Goal: Task Accomplishment & Management: Use online tool/utility

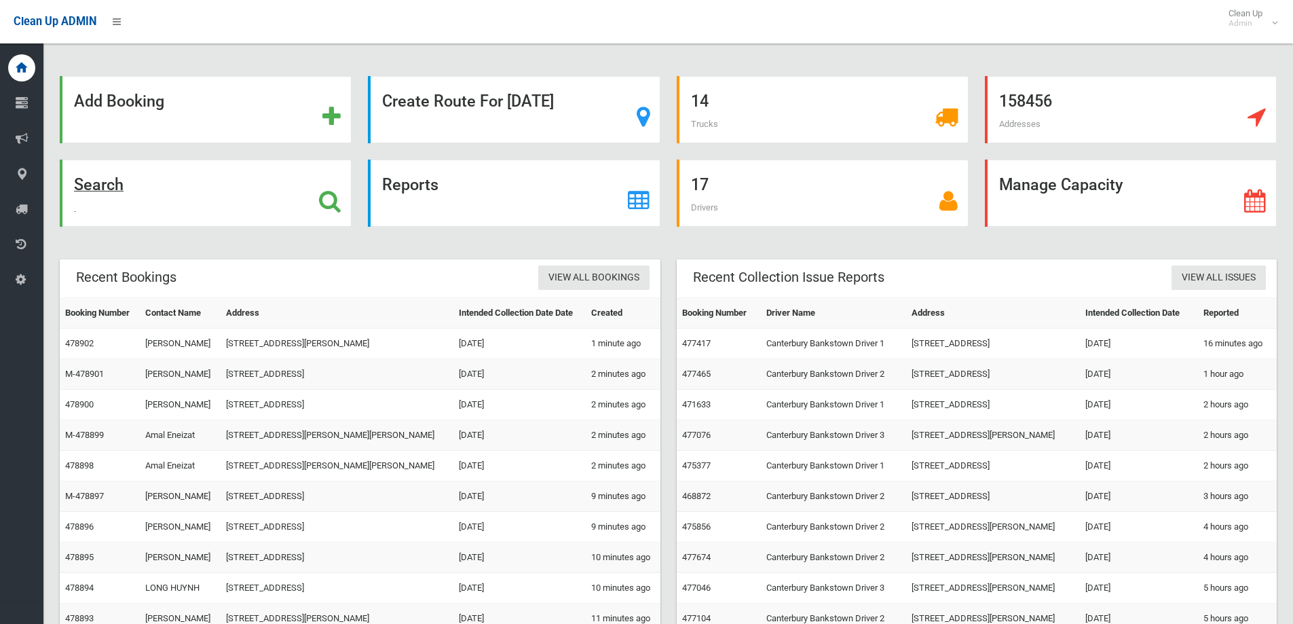
click at [242, 164] on div "Search" at bounding box center [206, 193] width 292 height 67
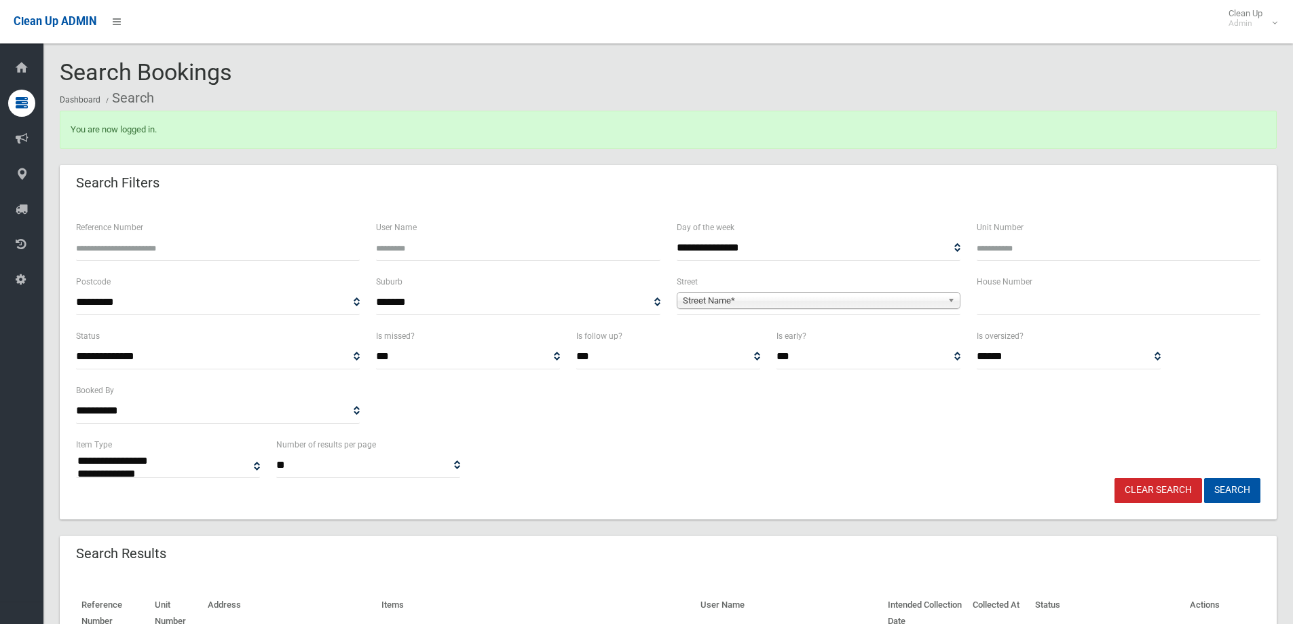
select select
click at [1018, 290] on input "text" at bounding box center [1119, 302] width 284 height 25
type input "**"
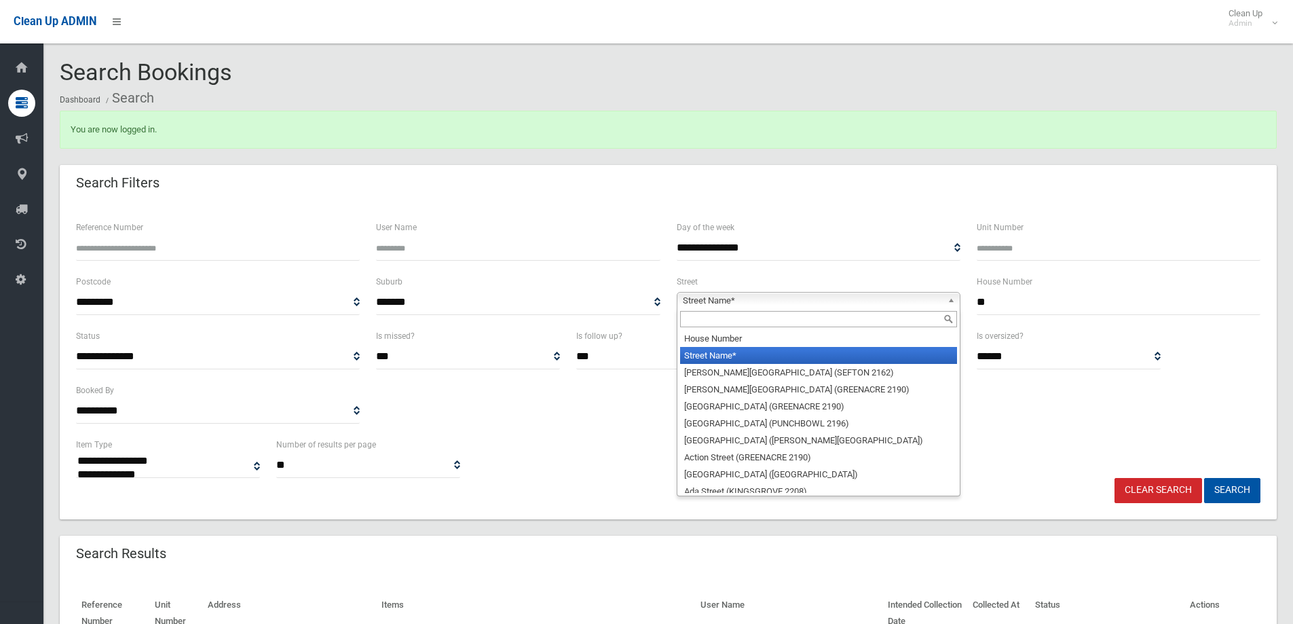
click at [900, 297] on span "Street Name*" at bounding box center [812, 301] width 259 height 16
click at [900, 325] on input "text" at bounding box center [818, 319] width 277 height 16
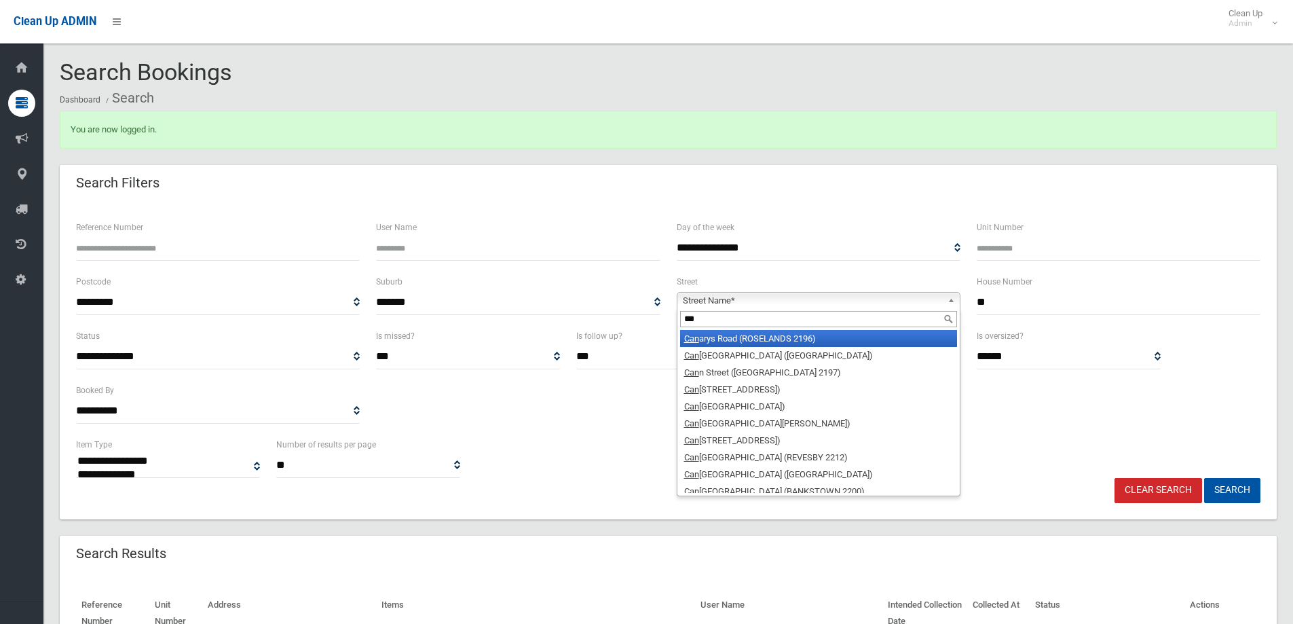
type input "***"
click at [881, 337] on li "Can arys Road (ROSELANDS 2196)" at bounding box center [818, 338] width 277 height 17
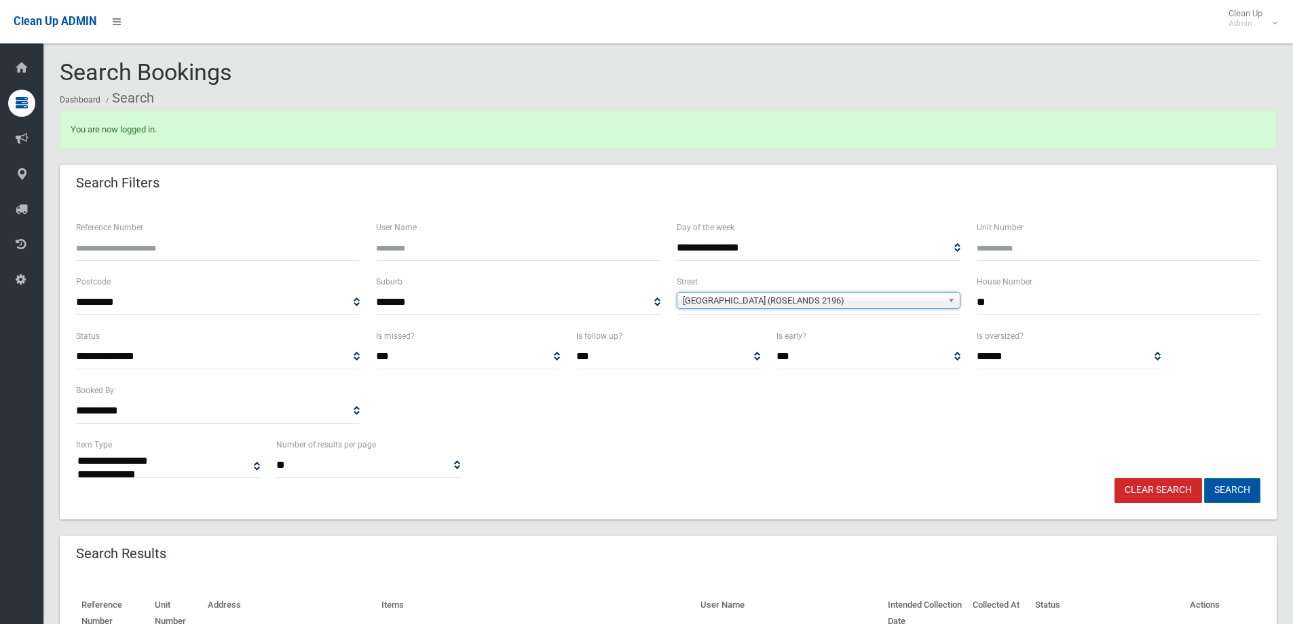
click at [1223, 496] on button "Search" at bounding box center [1232, 490] width 56 height 25
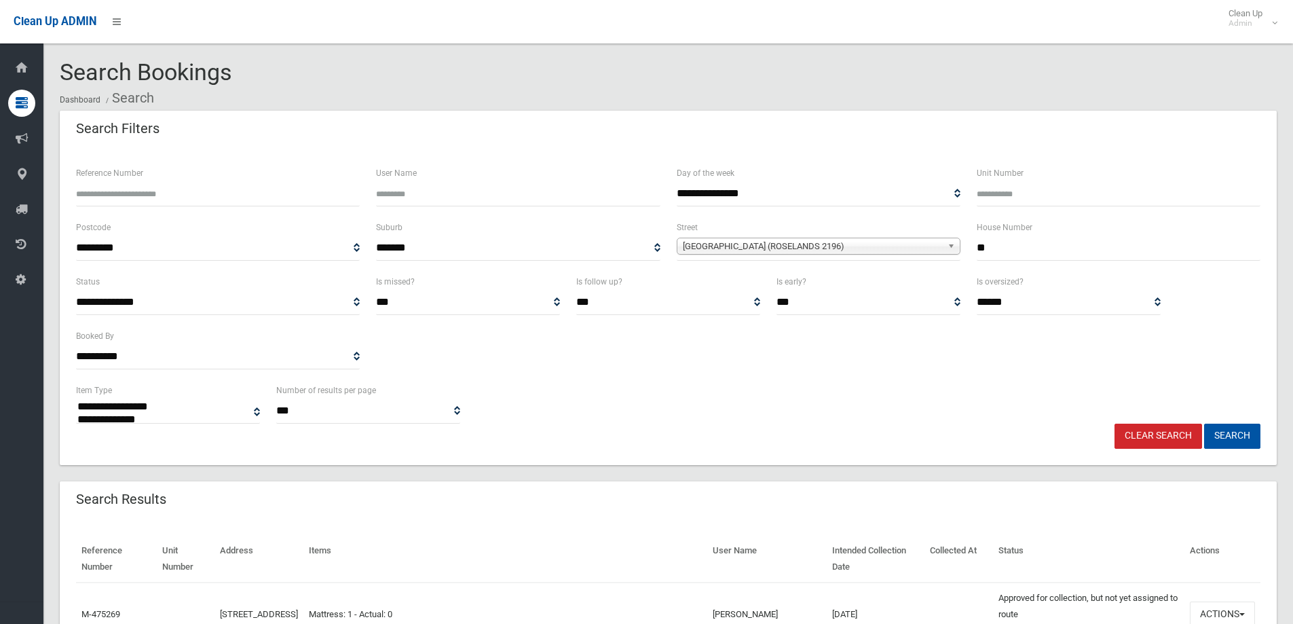
select select
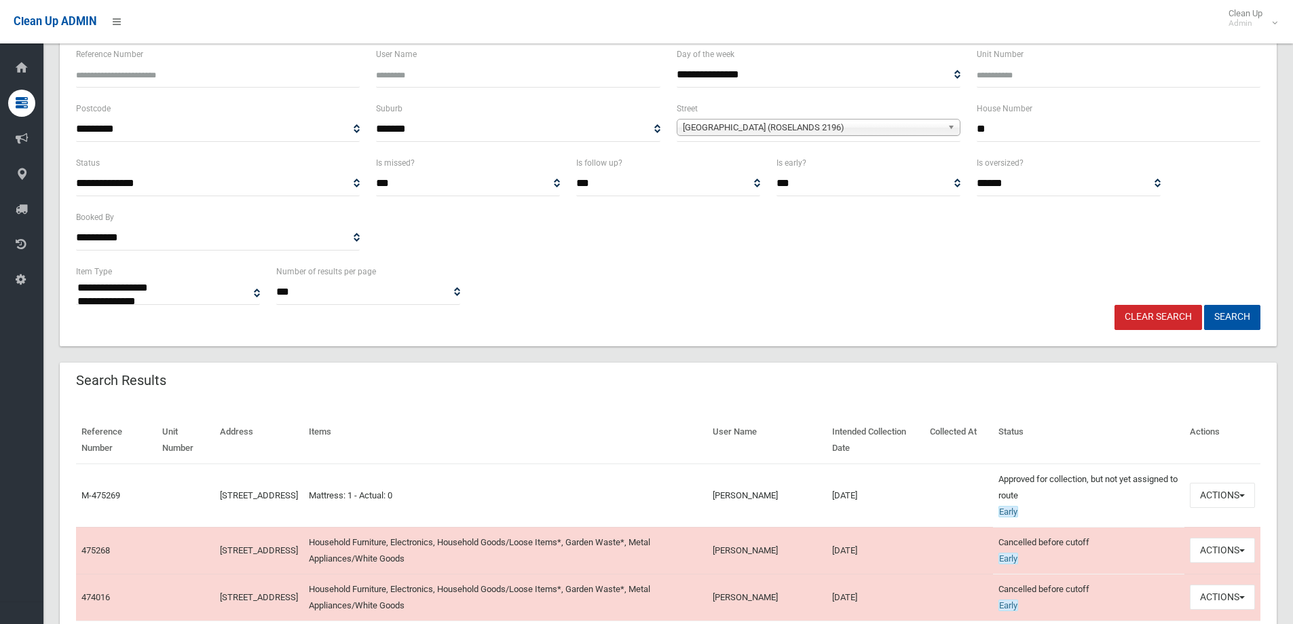
scroll to position [136, 0]
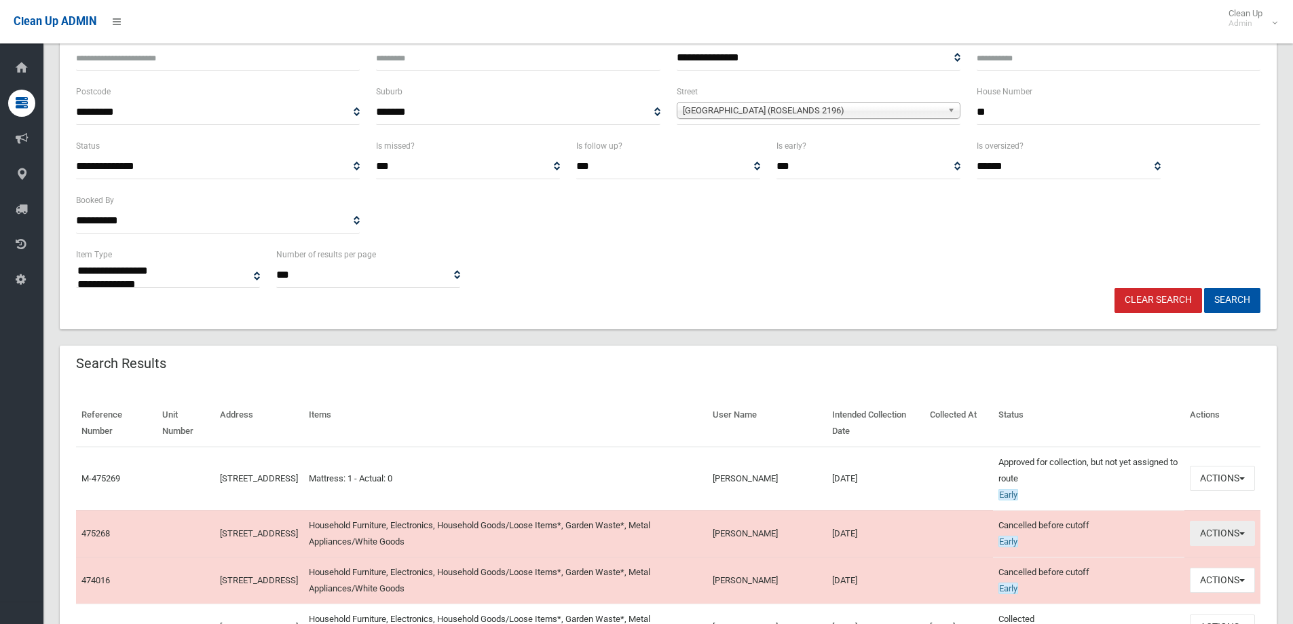
click at [1239, 542] on button "Actions" at bounding box center [1222, 533] width 65 height 25
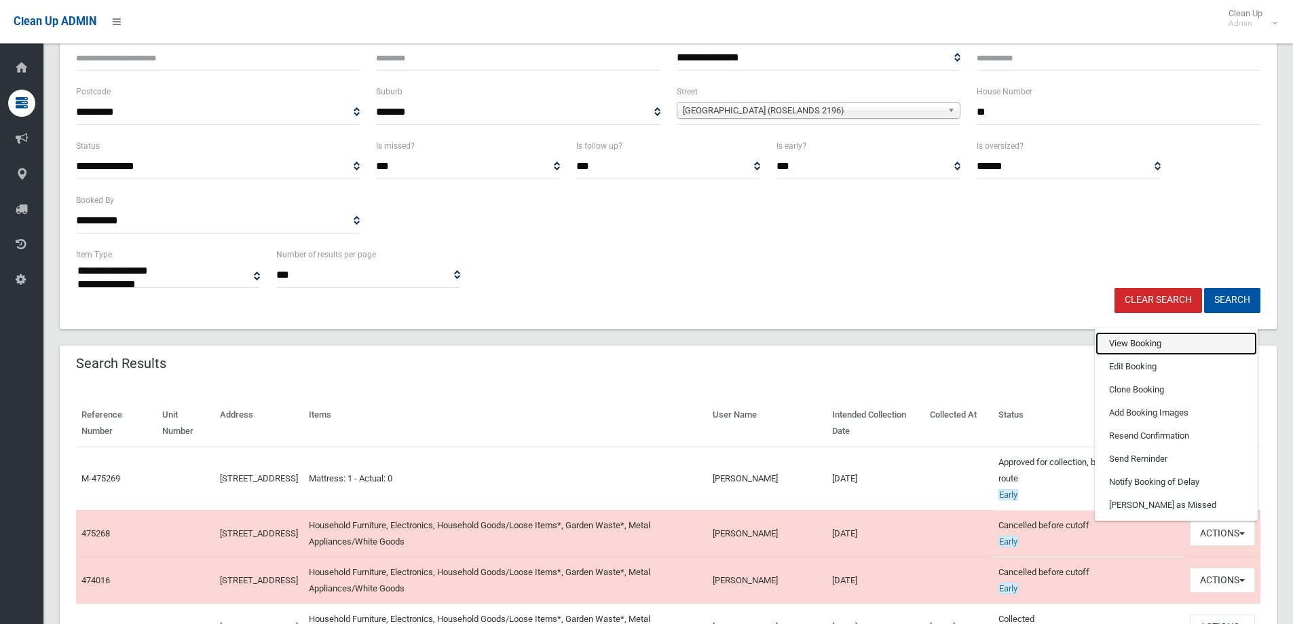
click at [1169, 346] on link "View Booking" at bounding box center [1177, 343] width 162 height 23
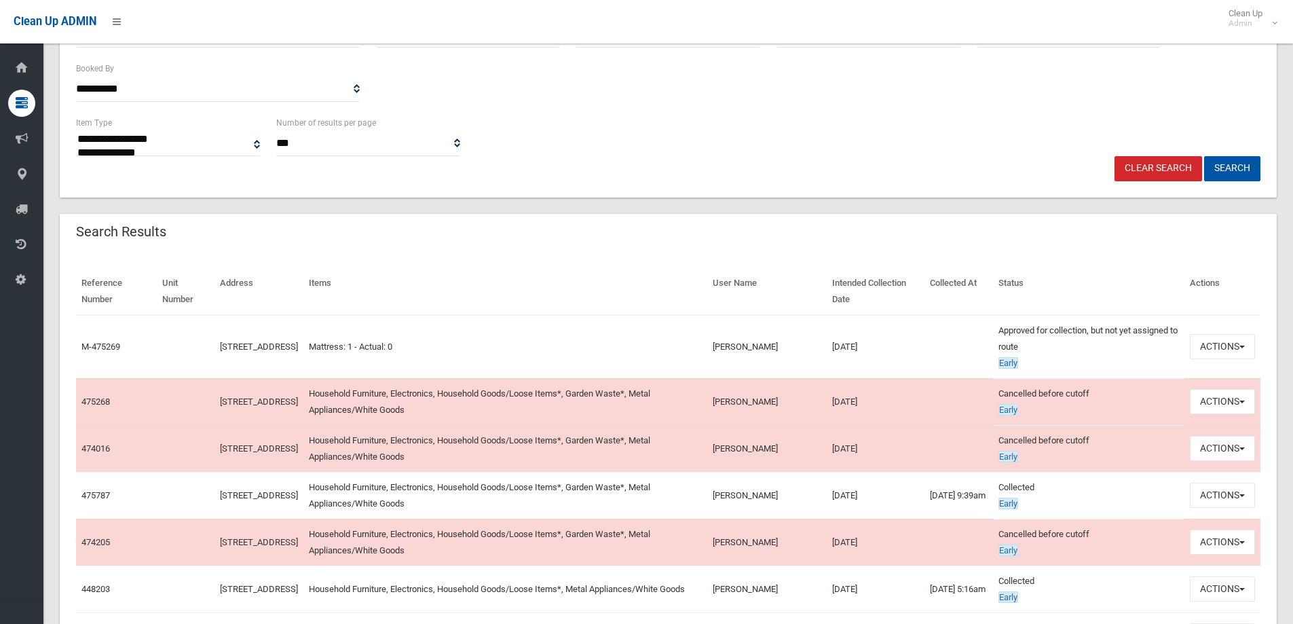
scroll to position [272, 0]
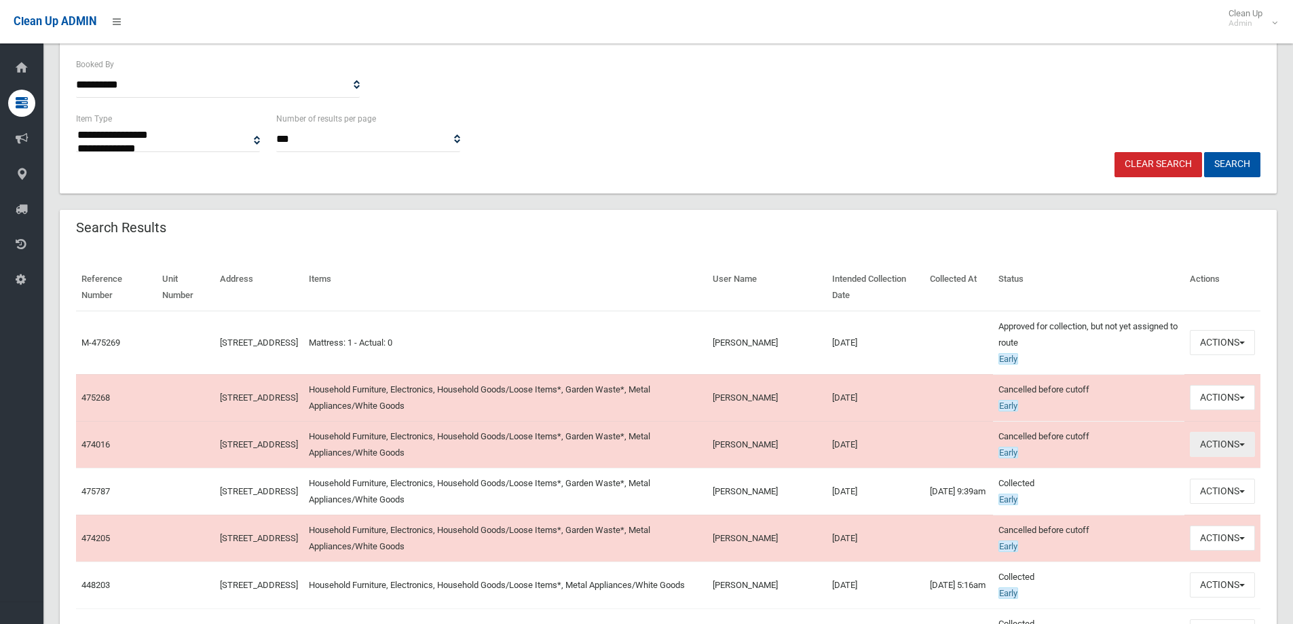
click at [1225, 449] on button "Actions" at bounding box center [1222, 444] width 65 height 25
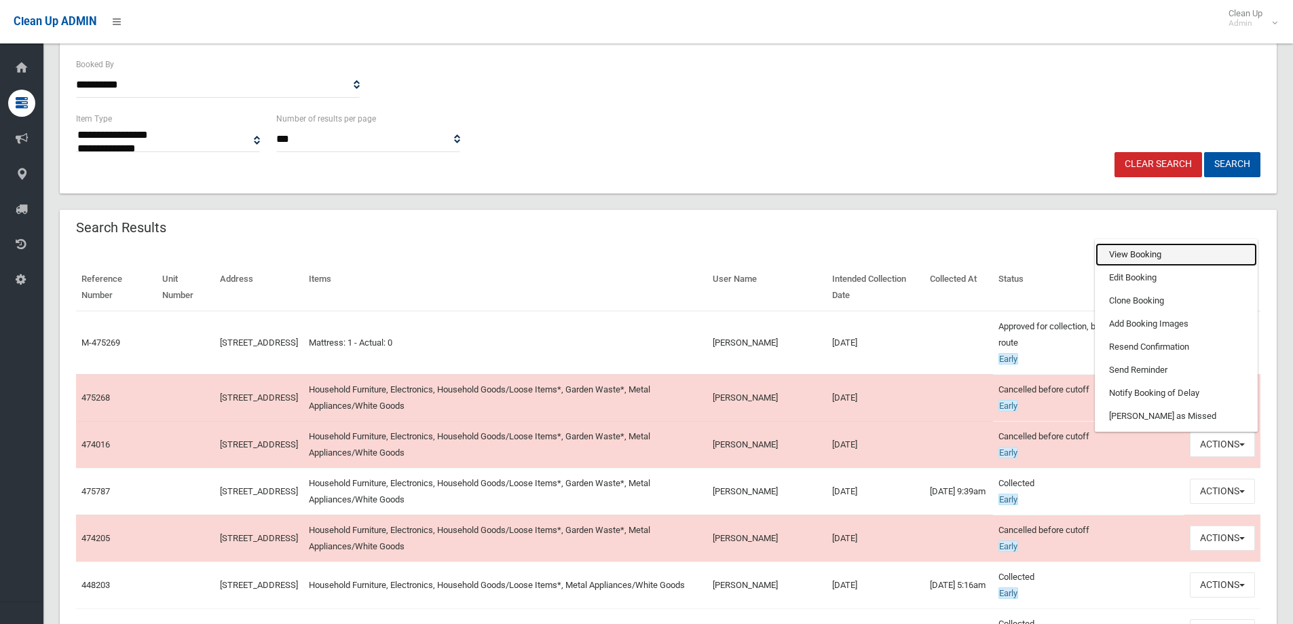
click at [1182, 255] on link "View Booking" at bounding box center [1177, 254] width 162 height 23
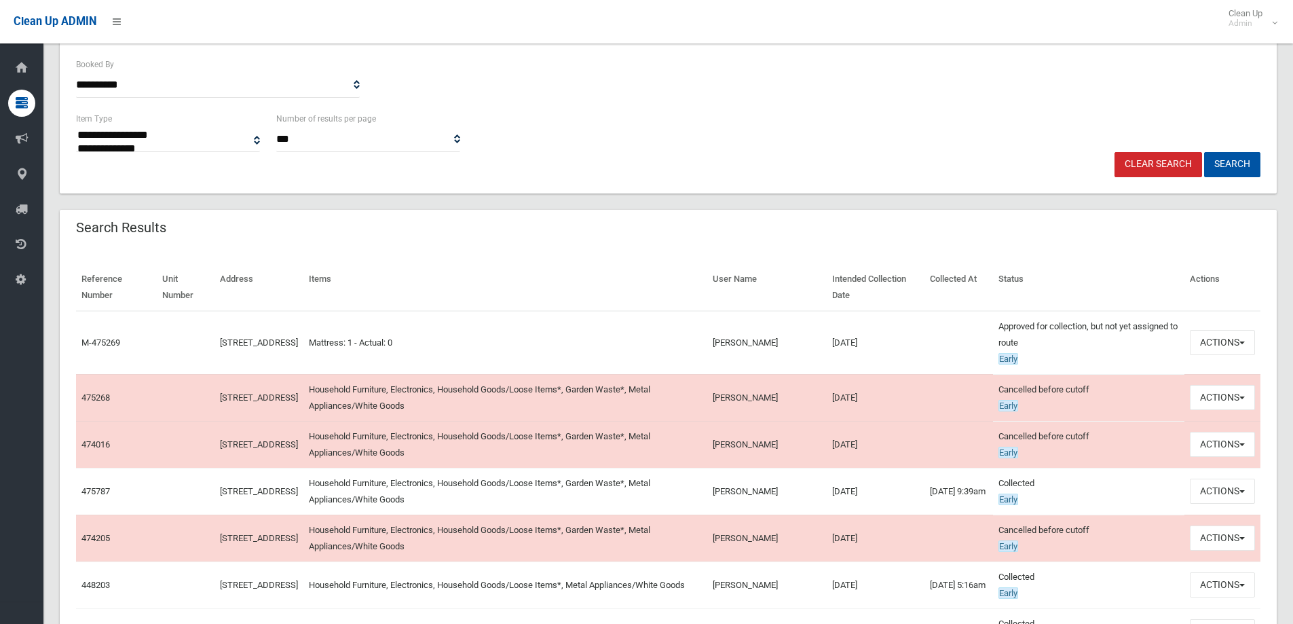
scroll to position [475, 0]
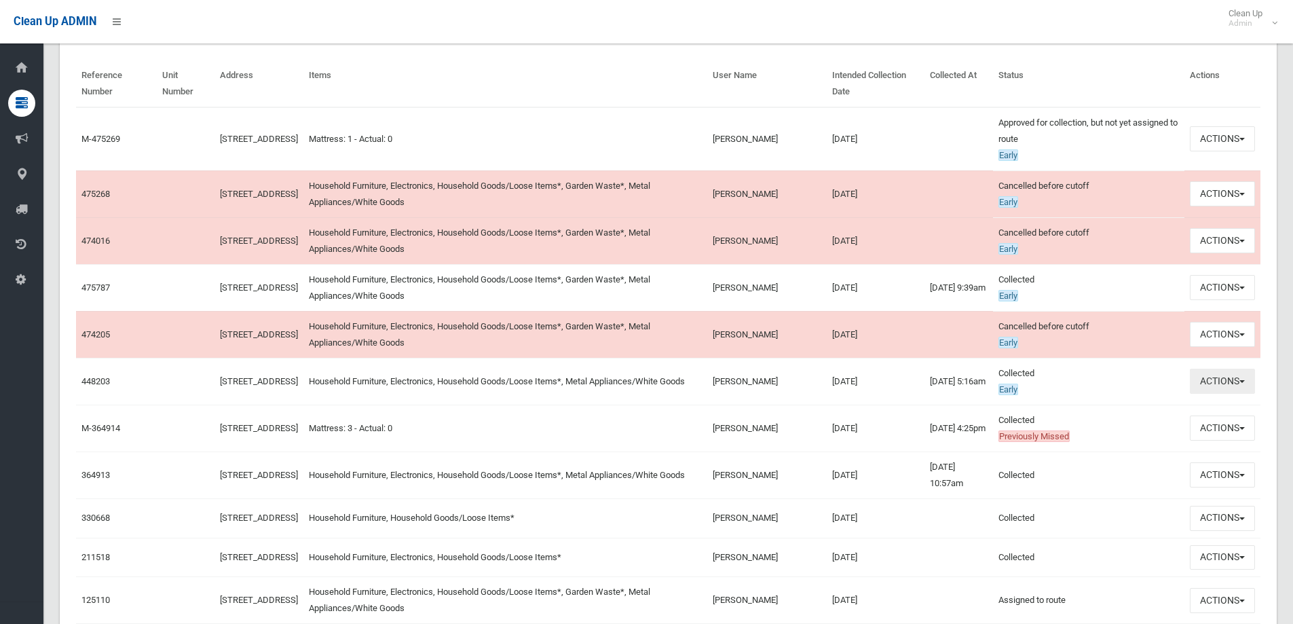
click at [1208, 391] on button "Actions" at bounding box center [1222, 381] width 65 height 25
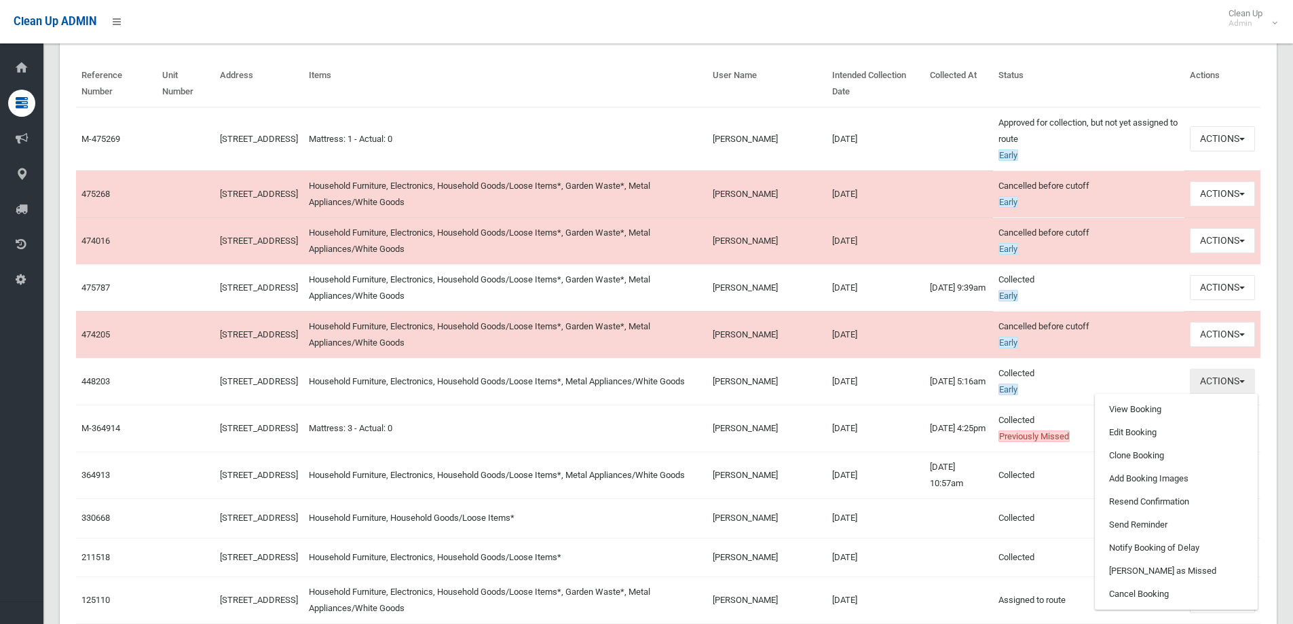
click at [1218, 384] on button "Actions" at bounding box center [1222, 381] width 65 height 25
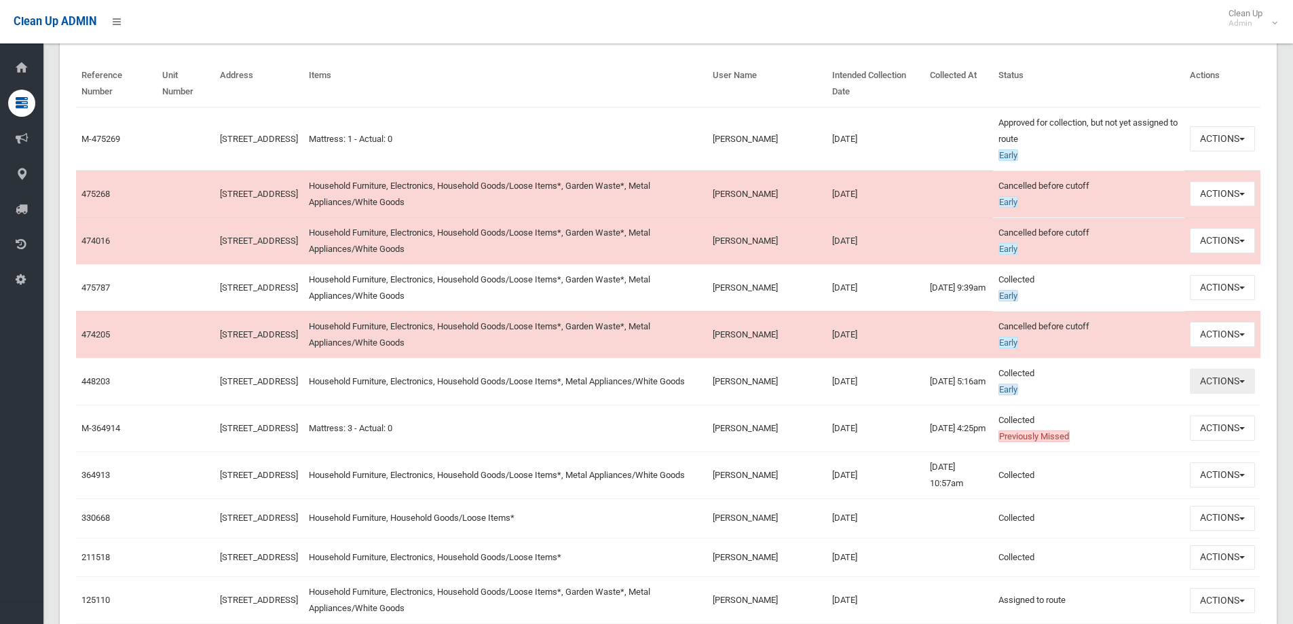
click at [1240, 379] on button "Actions" at bounding box center [1222, 381] width 65 height 25
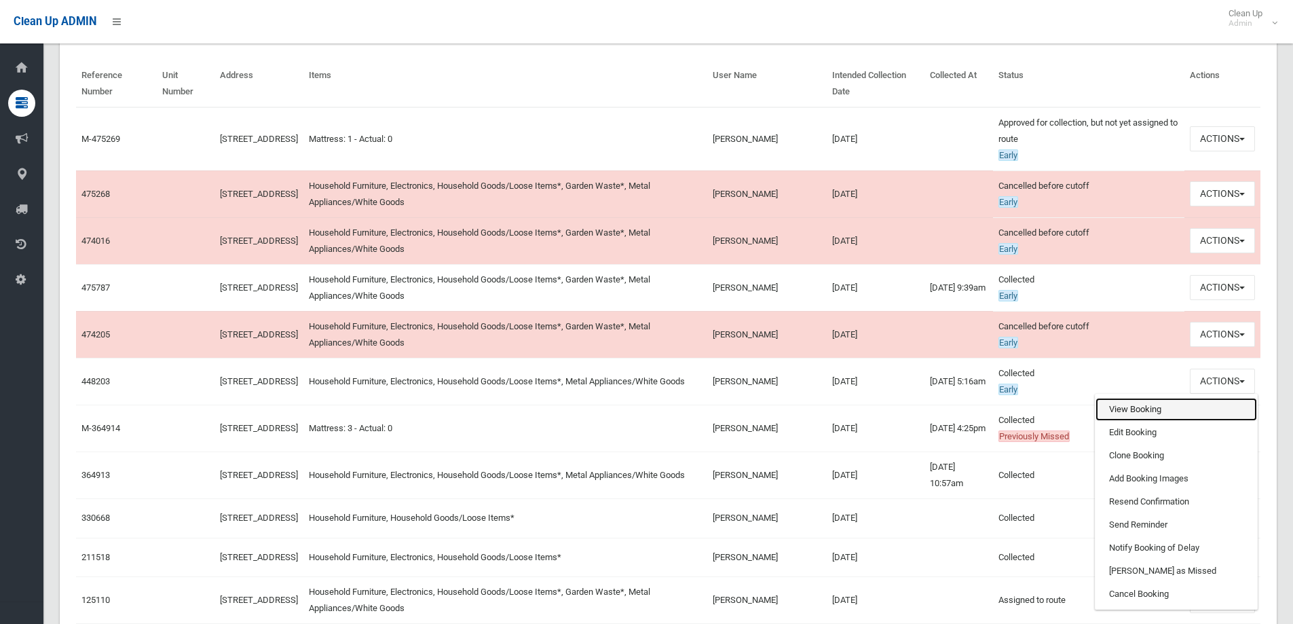
click at [1234, 400] on link "View Booking" at bounding box center [1177, 409] width 162 height 23
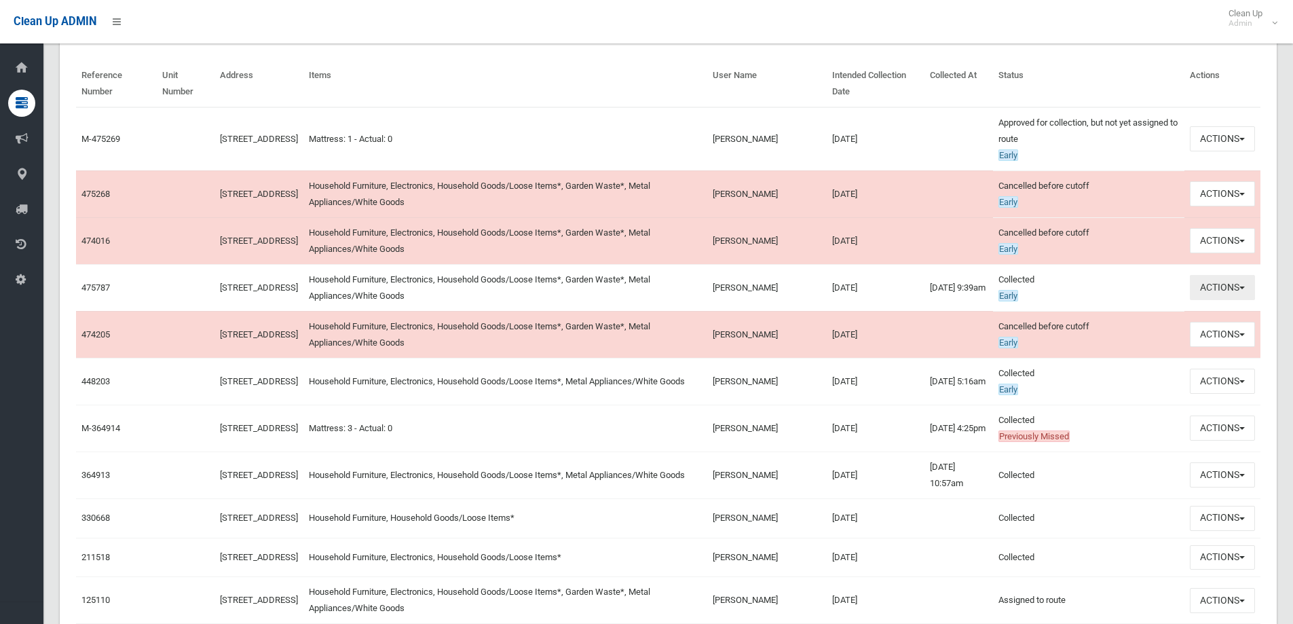
click at [1210, 291] on button "Actions" at bounding box center [1222, 287] width 65 height 25
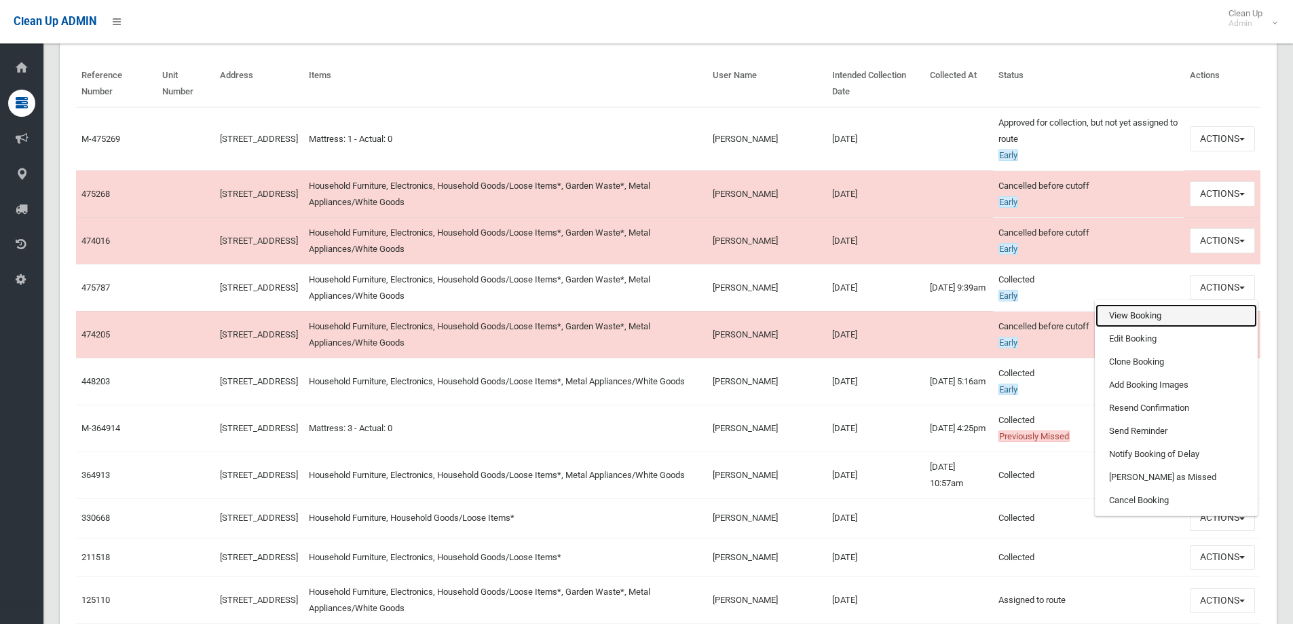
click at [1198, 316] on link "View Booking" at bounding box center [1177, 315] width 162 height 23
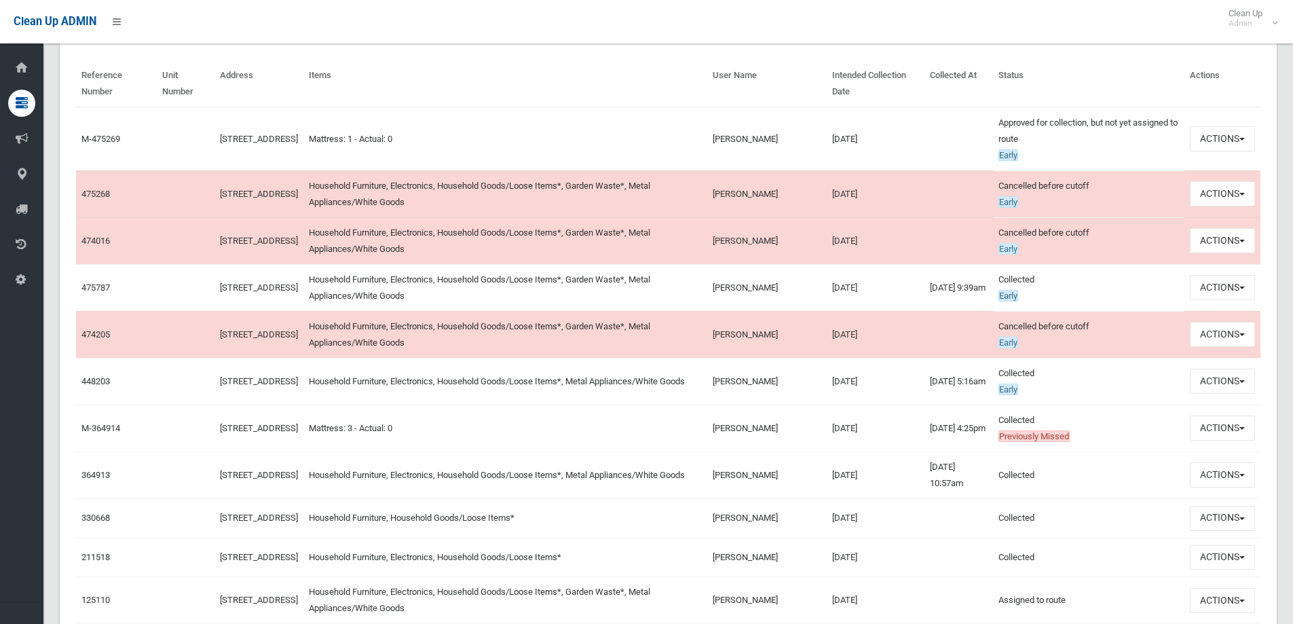
click at [908, 287] on td "06/08/2025" at bounding box center [876, 287] width 98 height 47
click at [1233, 288] on button "Actions" at bounding box center [1222, 287] width 65 height 25
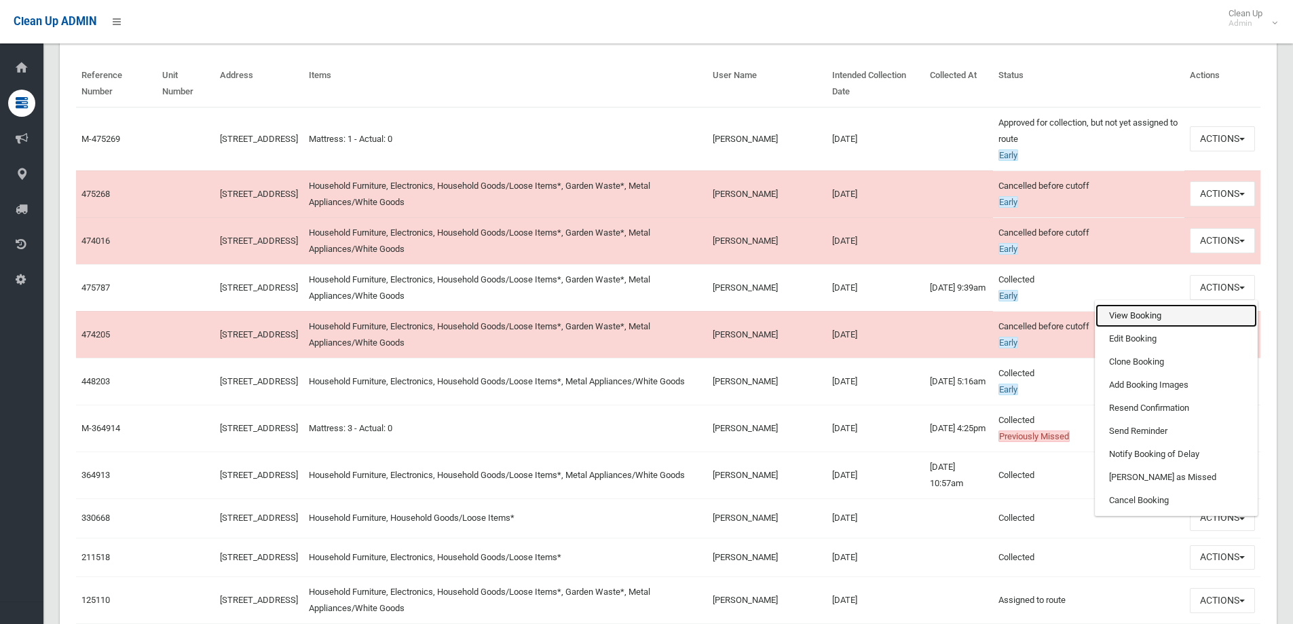
click at [1196, 312] on link "View Booking" at bounding box center [1177, 315] width 162 height 23
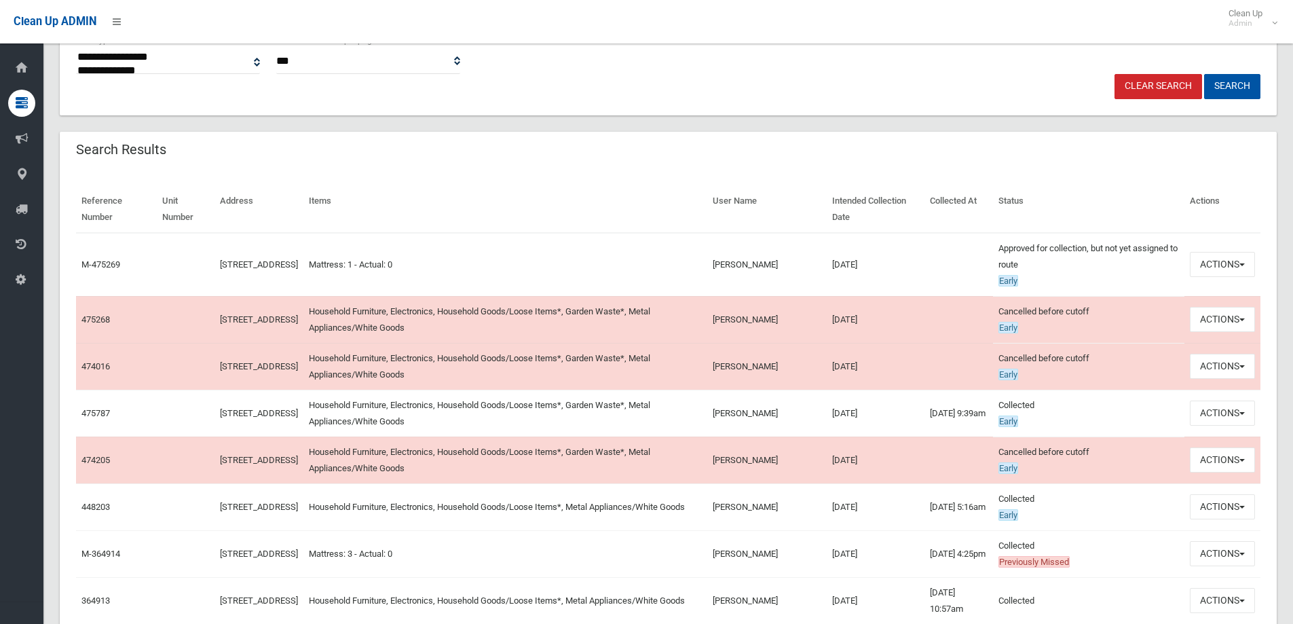
scroll to position [339, 0]
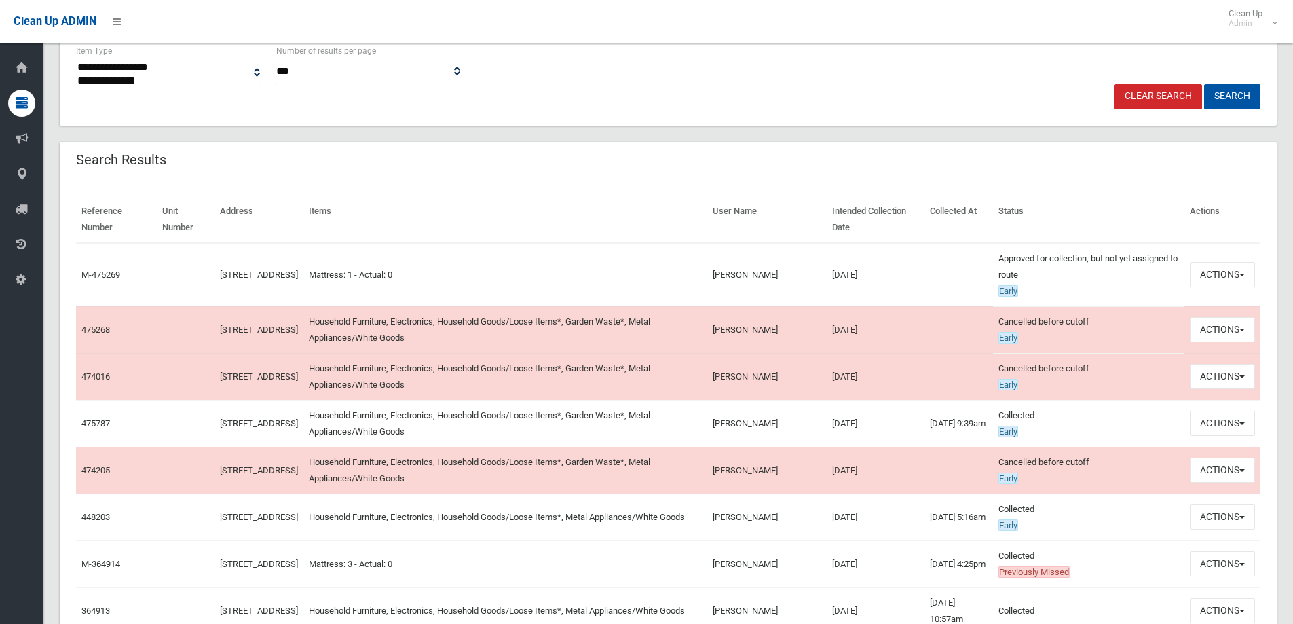
click at [1017, 187] on div "Reference Number Unit Number Address Items User Name Intended Collection Date C…" at bounding box center [668, 572] width 1217 height 784
click at [1249, 435] on button "Actions" at bounding box center [1222, 423] width 65 height 25
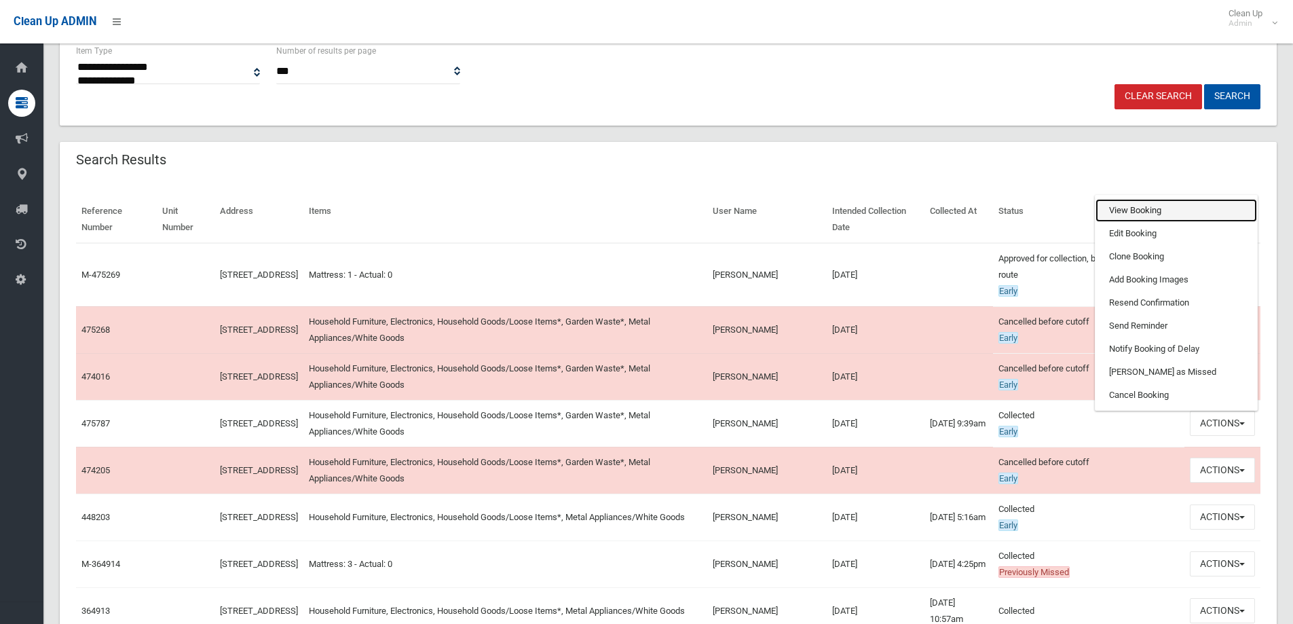
click at [1170, 212] on link "View Booking" at bounding box center [1177, 210] width 162 height 23
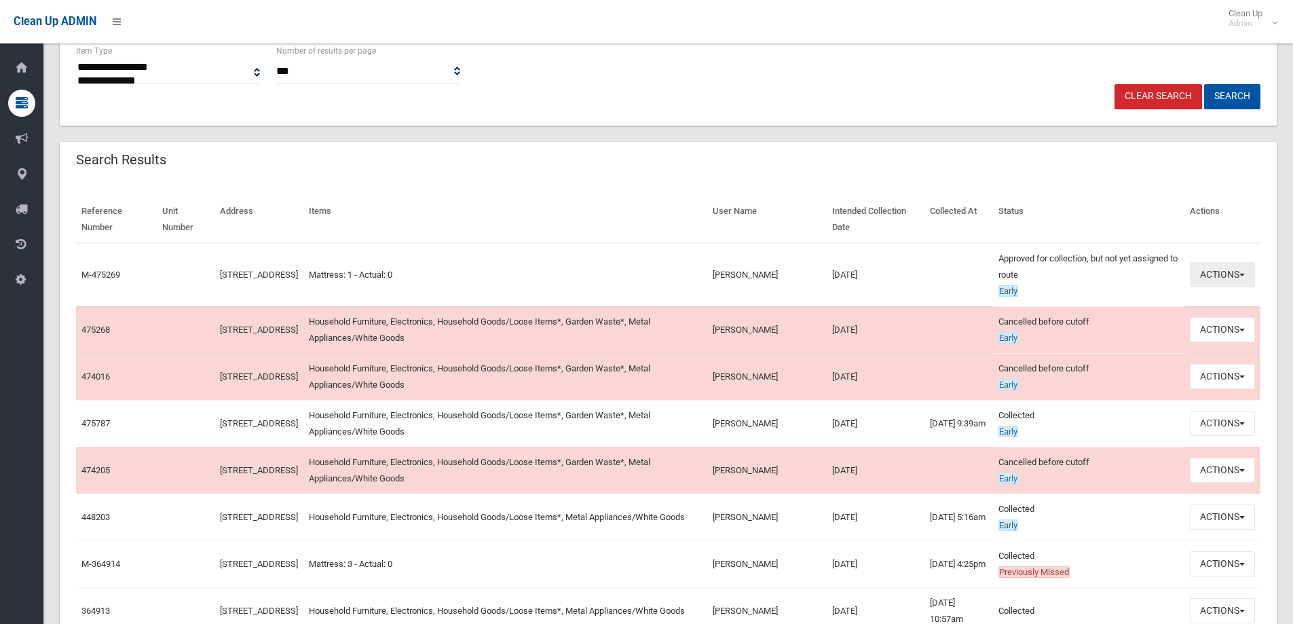
click at [1240, 270] on button "Actions" at bounding box center [1222, 274] width 65 height 25
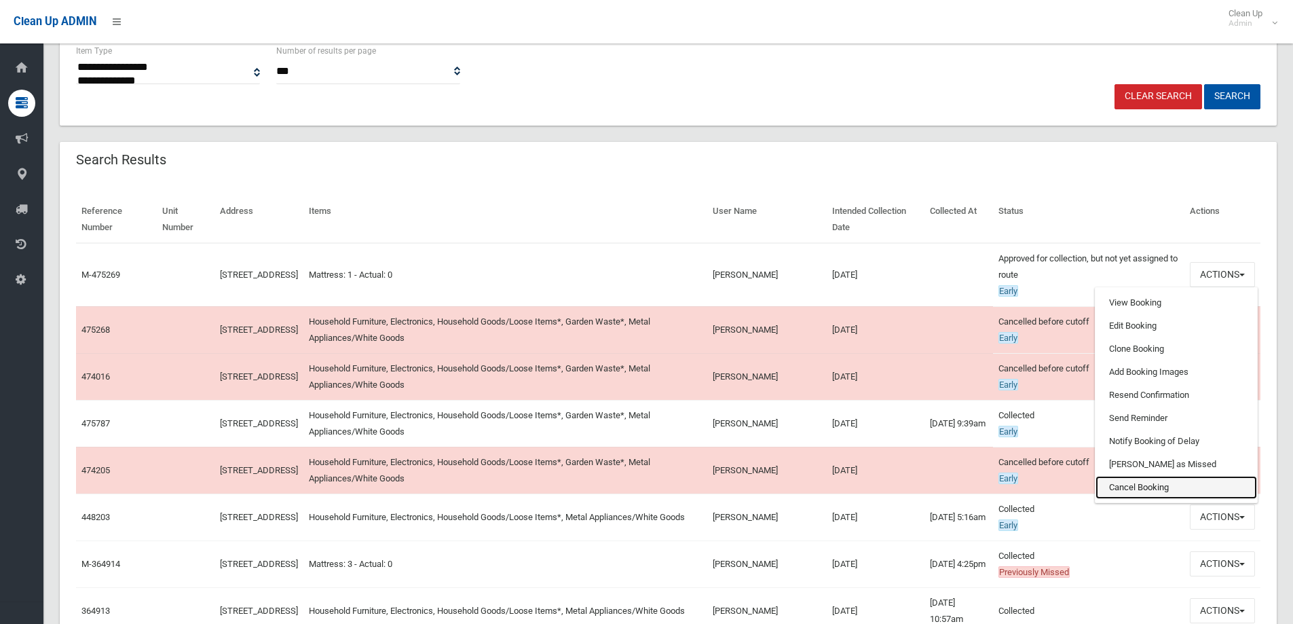
click at [1145, 483] on link "Cancel Booking" at bounding box center [1177, 487] width 162 height 23
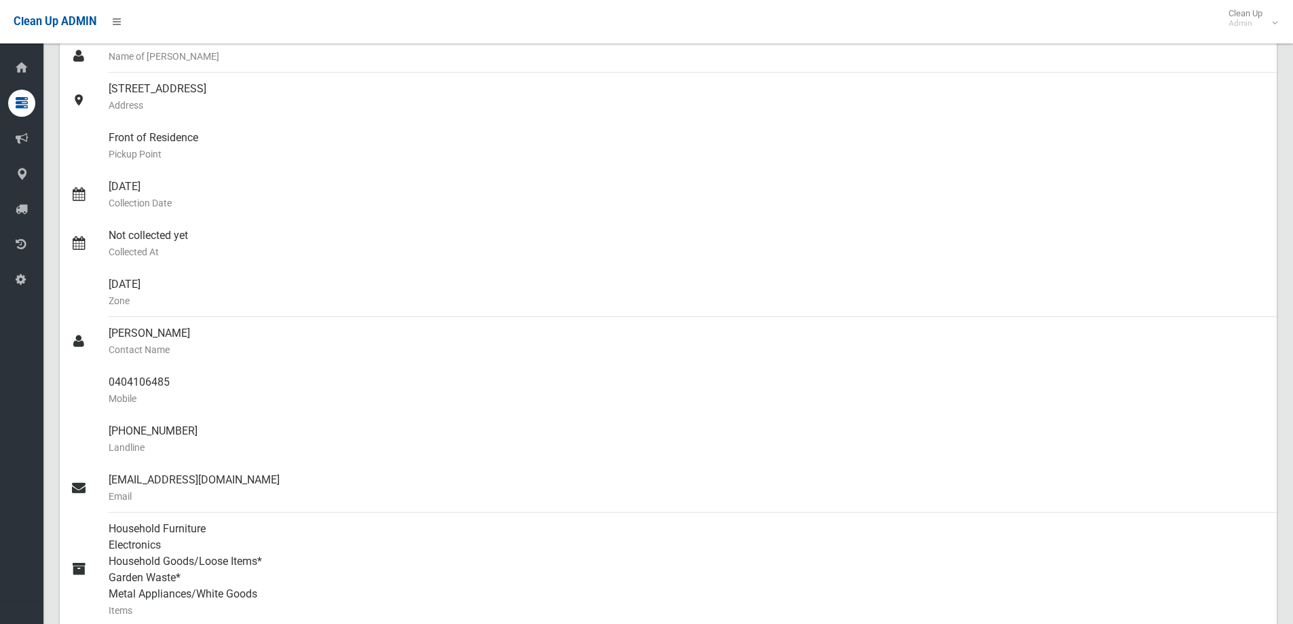
scroll to position [68, 0]
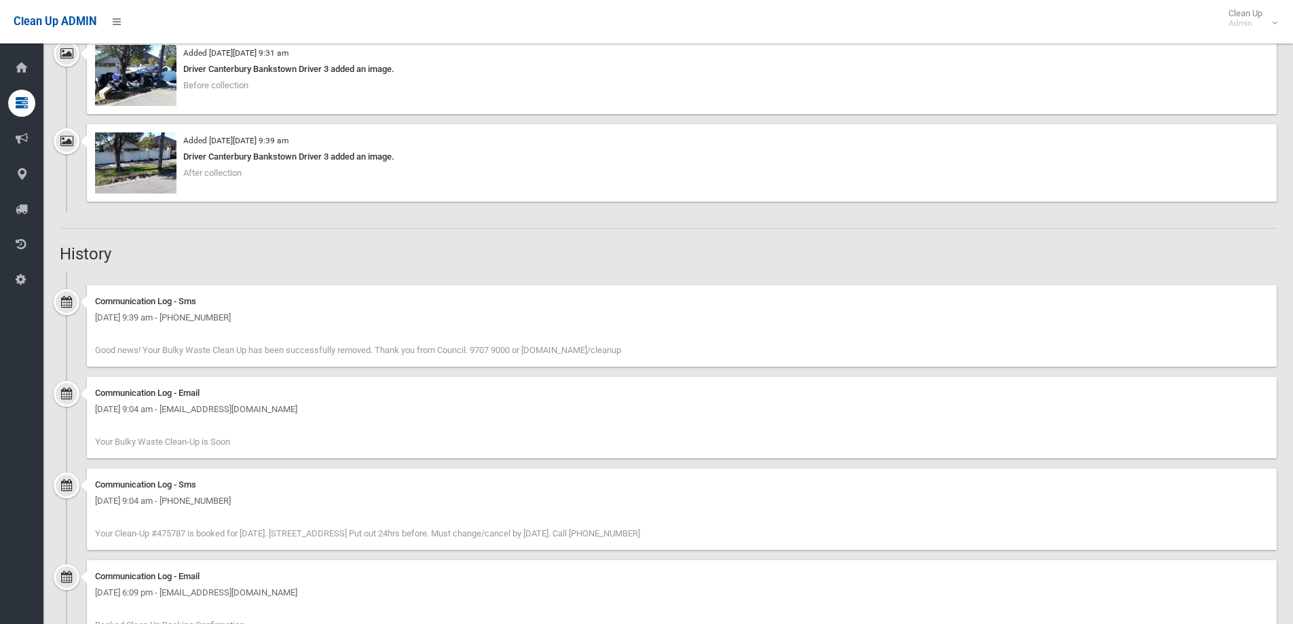
scroll to position [951, 0]
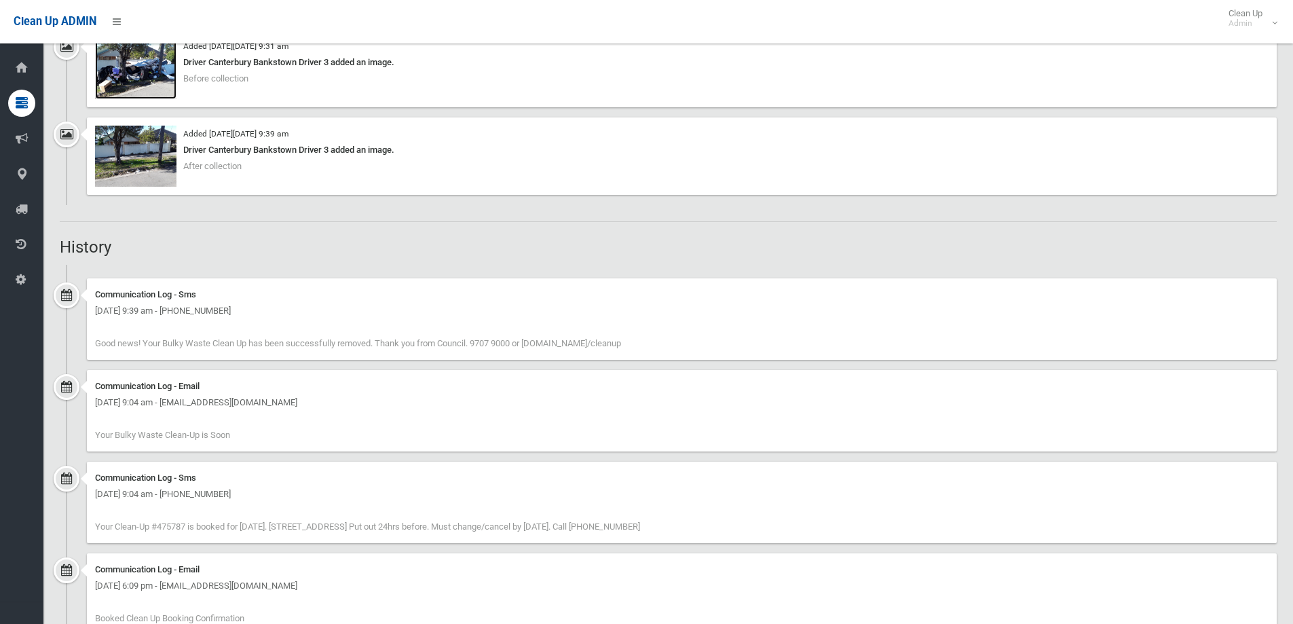
click at [131, 57] on img at bounding box center [135, 68] width 81 height 61
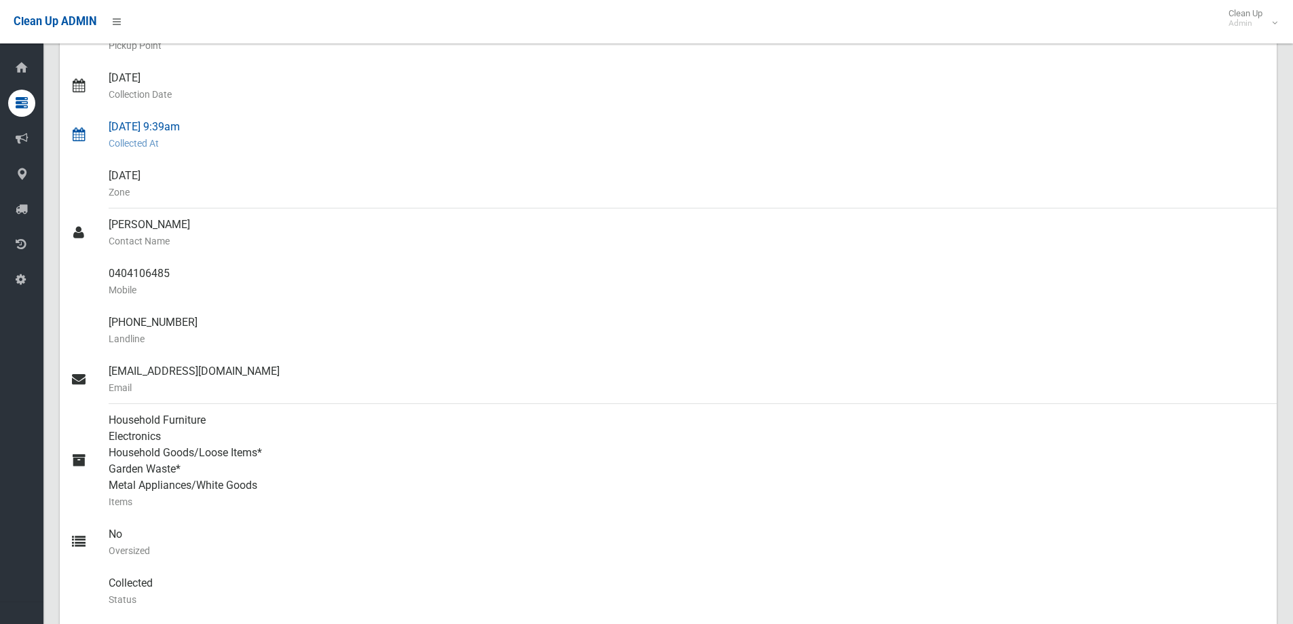
scroll to position [0, 0]
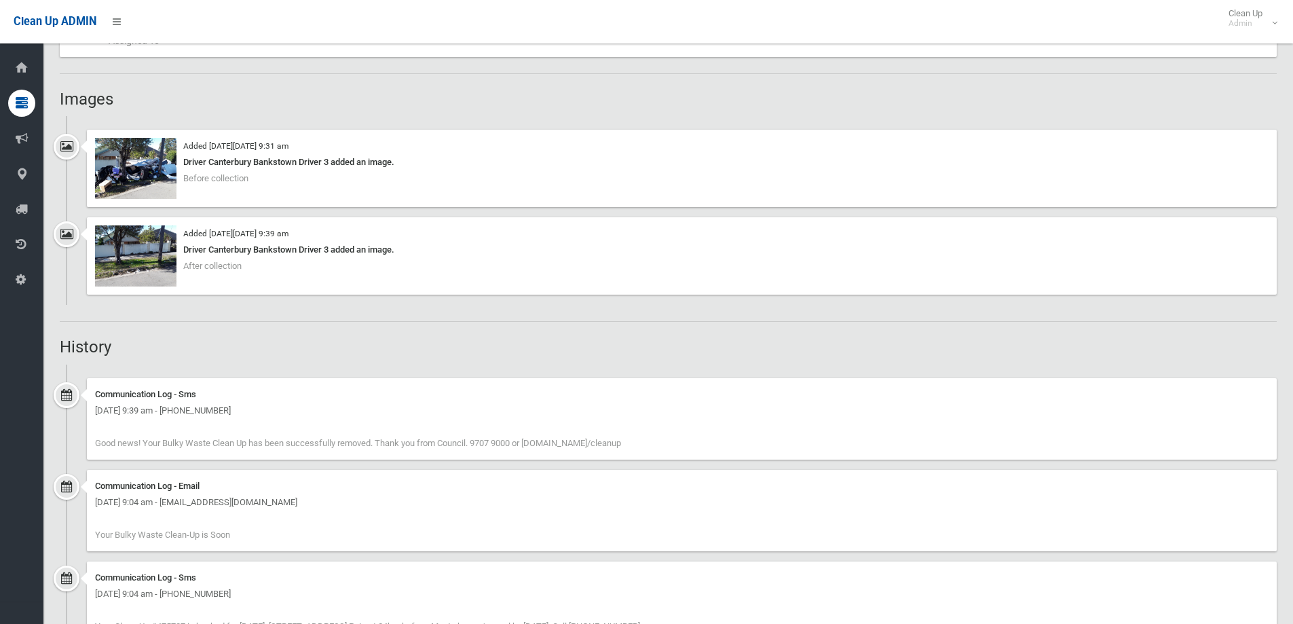
scroll to position [747, 0]
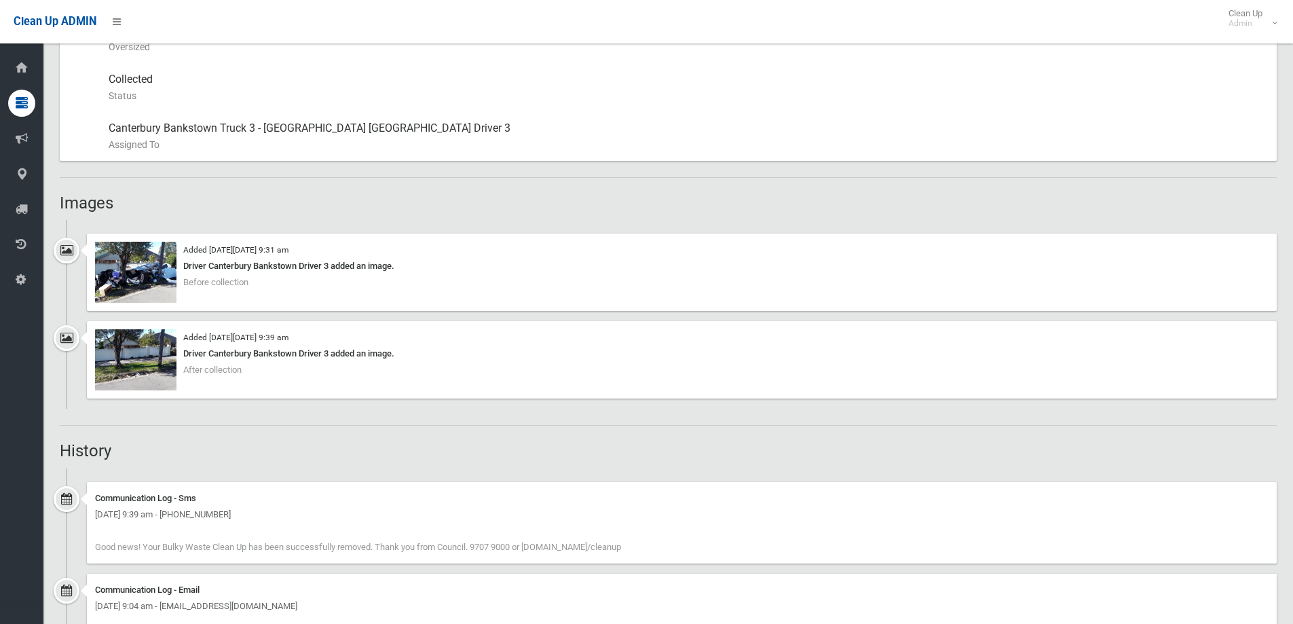
click at [157, 240] on div "Added [DATE][DATE] 9:31 am Driver Canterbury Bankstown Driver 3 added an image.…" at bounding box center [682, 272] width 1190 height 77
click at [168, 283] on img at bounding box center [135, 272] width 81 height 61
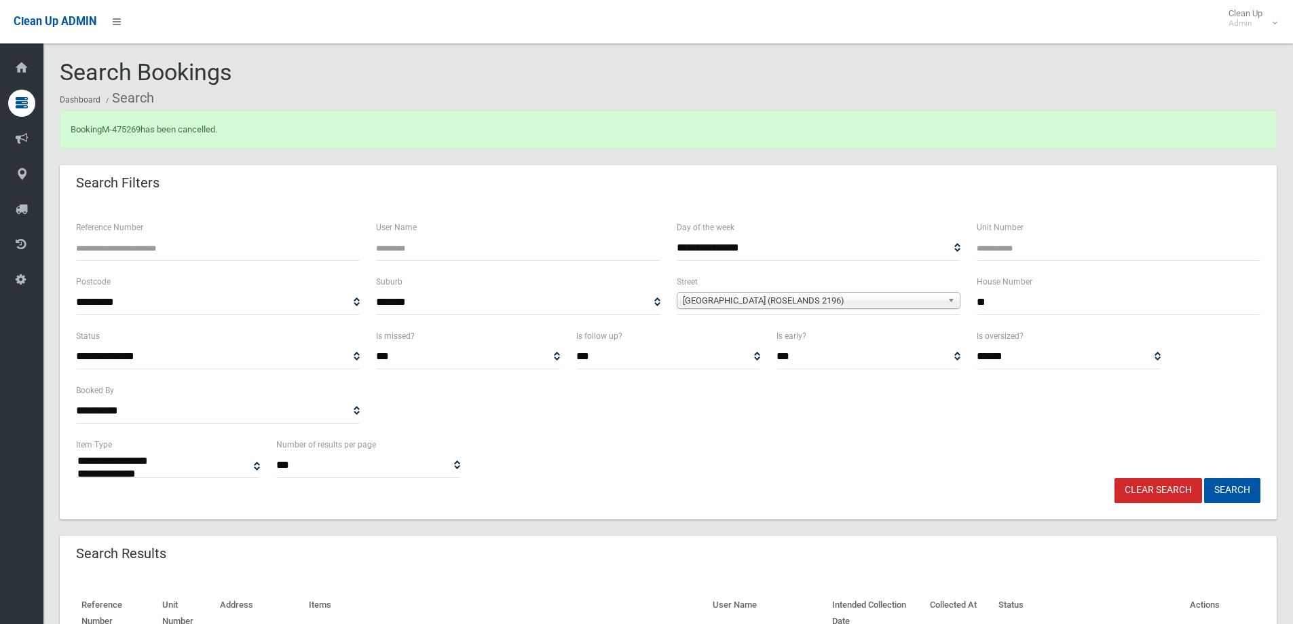
select select
click at [825, 187] on div "Search Filters" at bounding box center [668, 184] width 1217 height 38
drag, startPoint x: 1028, startPoint y: 303, endPoint x: 946, endPoint y: 305, distance: 81.5
click at [946, 305] on div "**********" at bounding box center [668, 301] width 1201 height 54
type input "**"
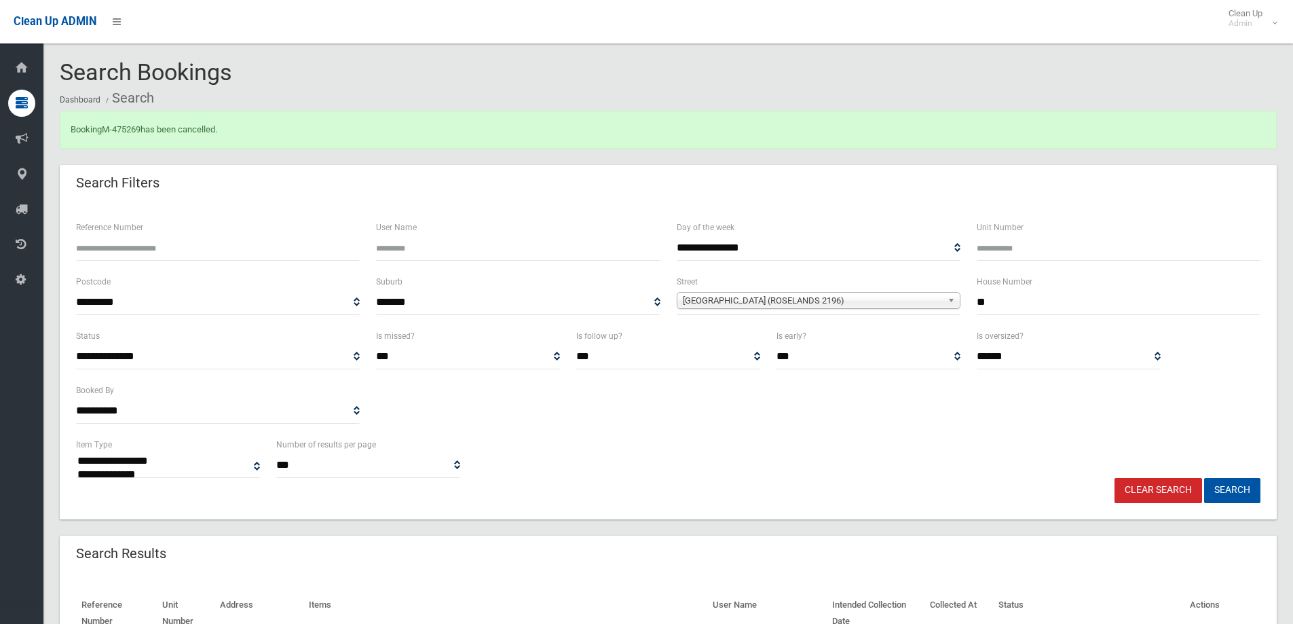
click at [946, 305] on link "Canarys Road (ROSELANDS 2196)" at bounding box center [819, 300] width 284 height 17
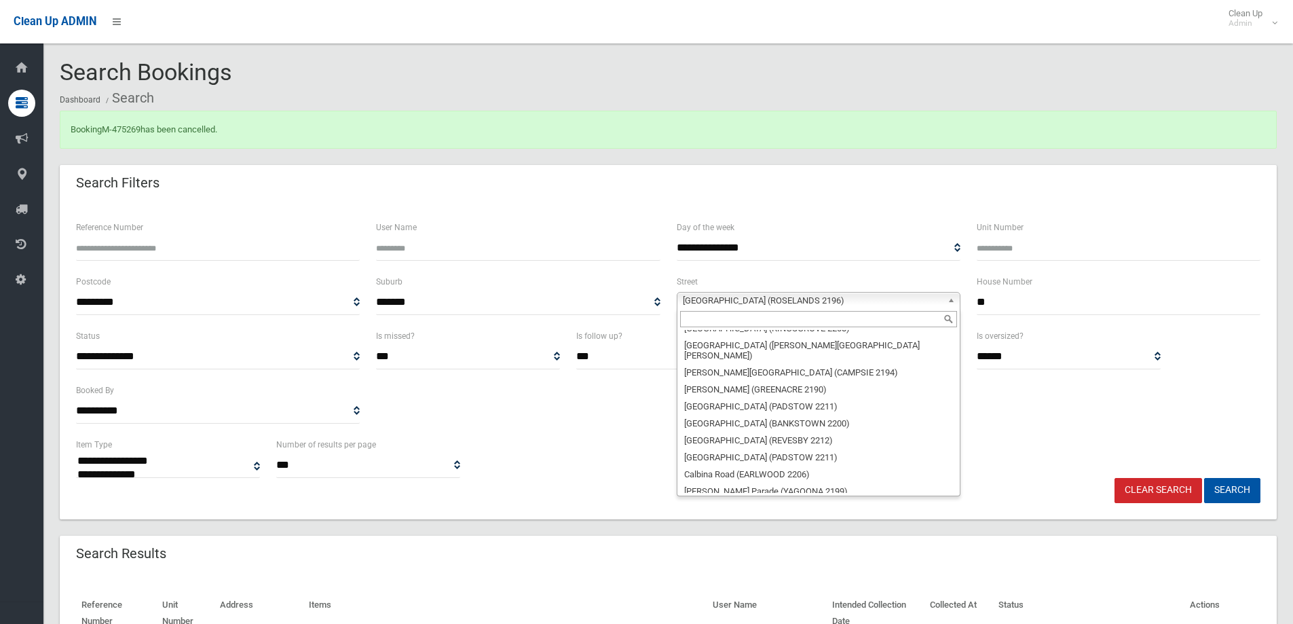
click at [880, 323] on input "text" at bounding box center [818, 319] width 277 height 16
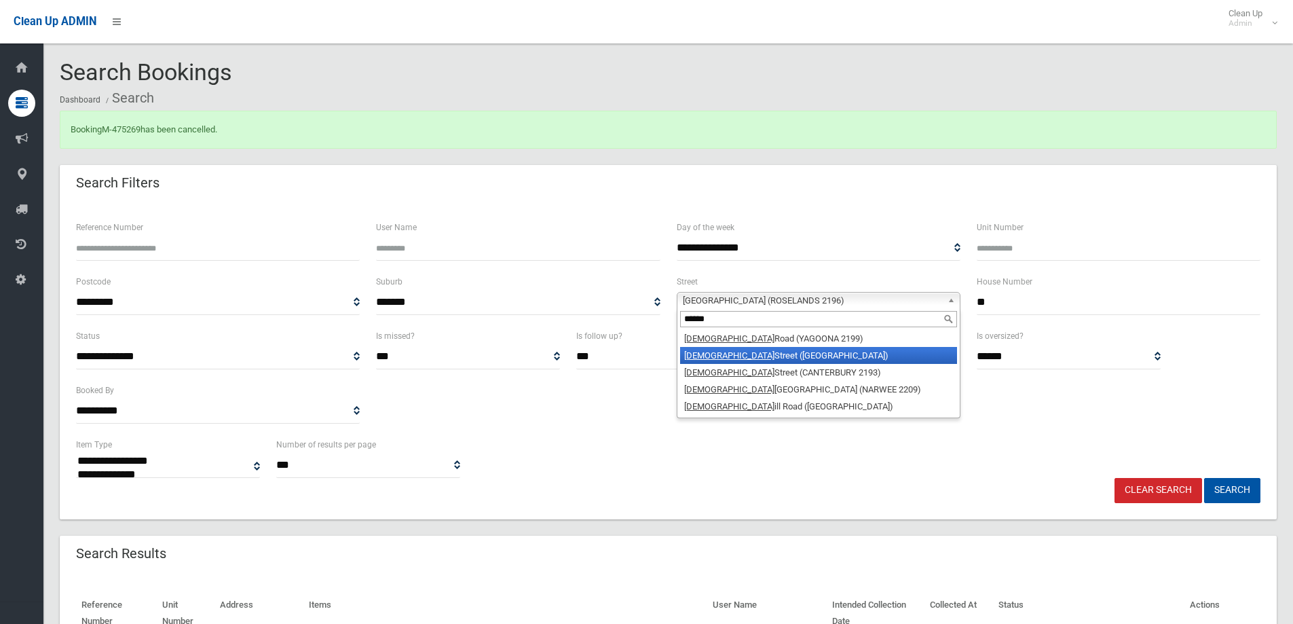
type input "******"
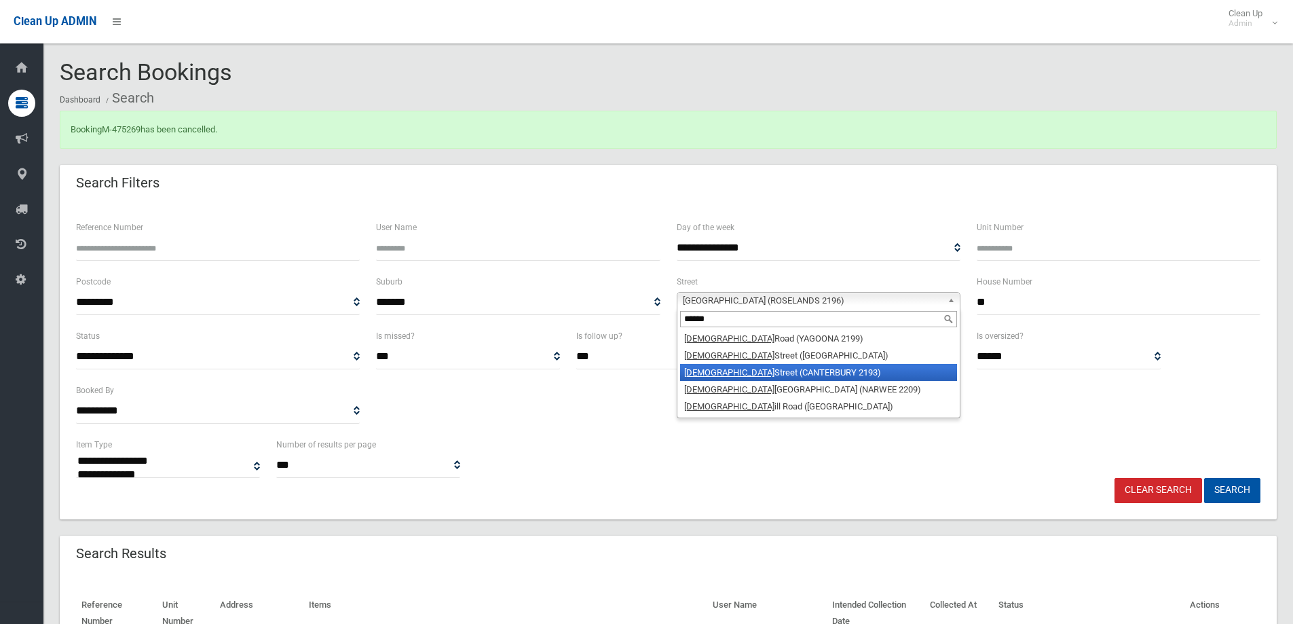
click at [816, 371] on li "Church Street (CANTERBURY 2193)" at bounding box center [818, 372] width 277 height 17
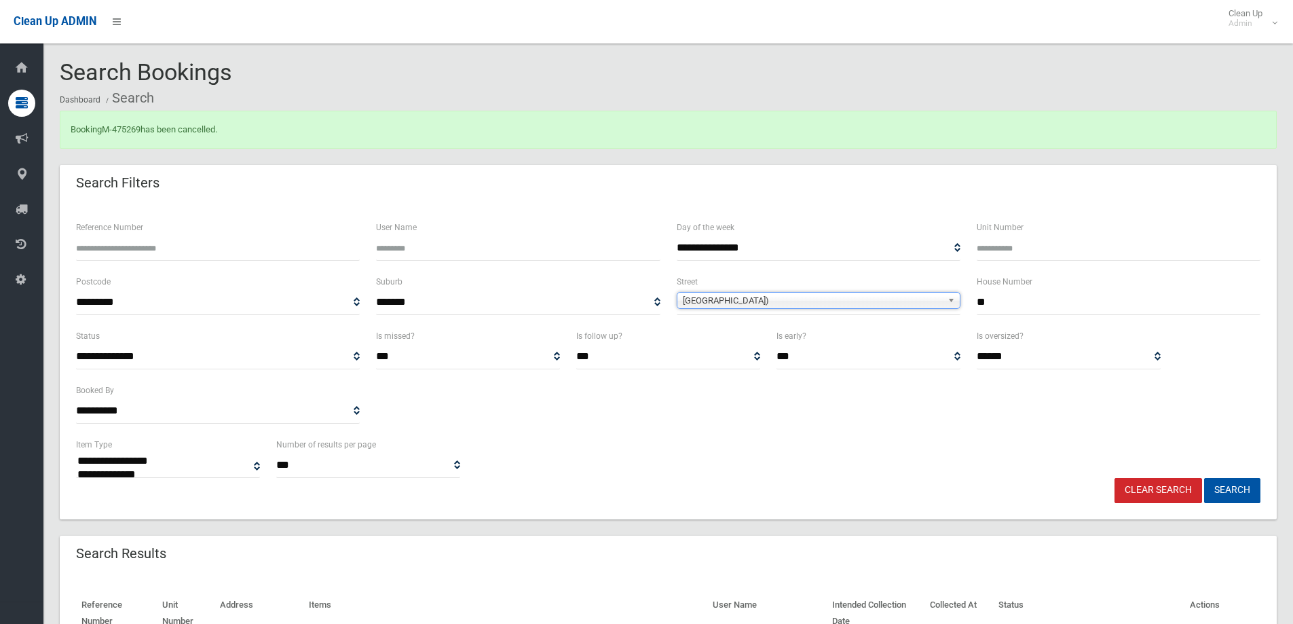
click at [1204, 478] on button "Search" at bounding box center [1232, 490] width 56 height 25
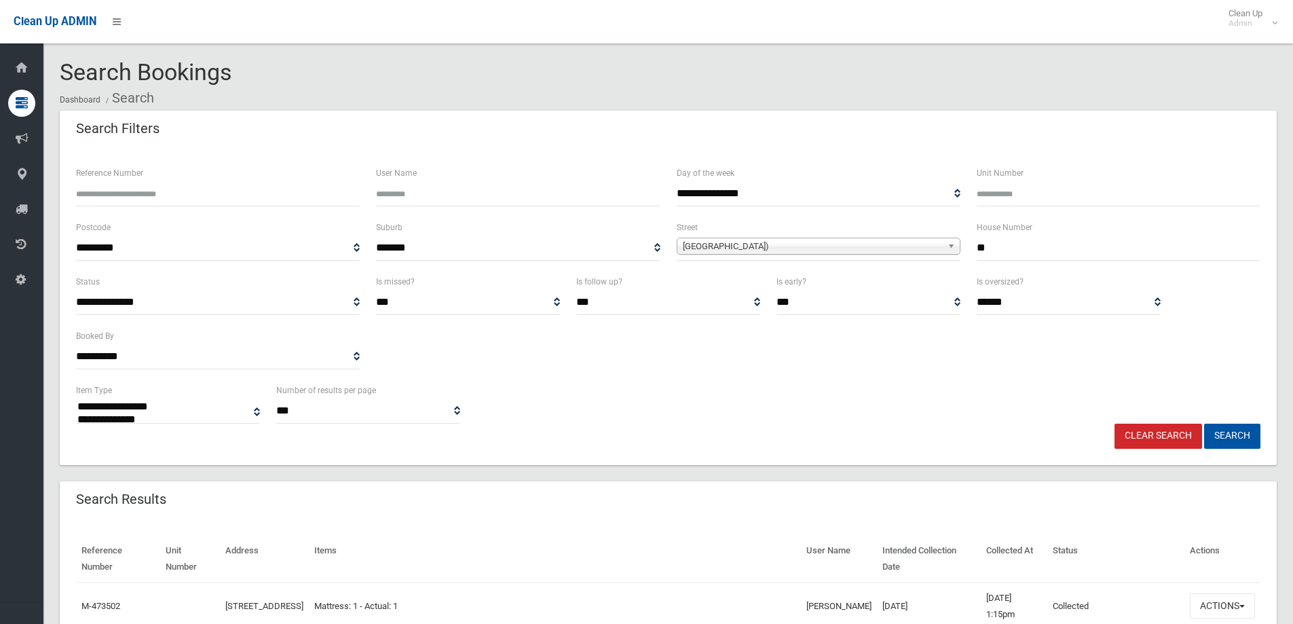
select select
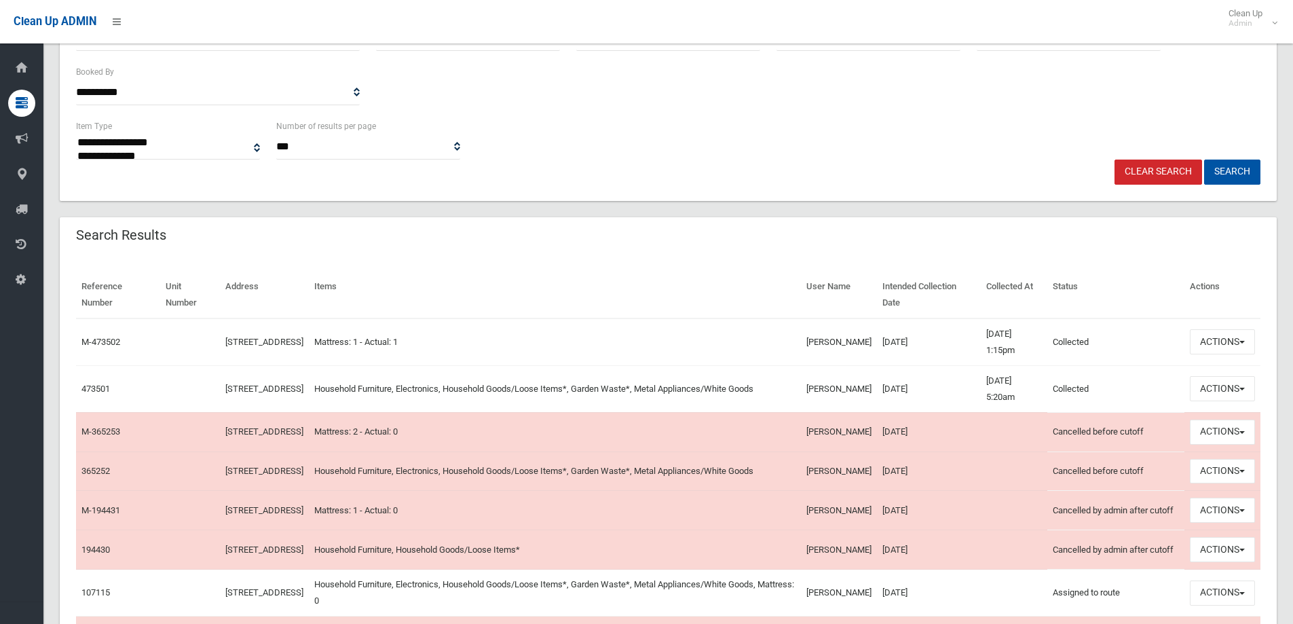
scroll to position [272, 0]
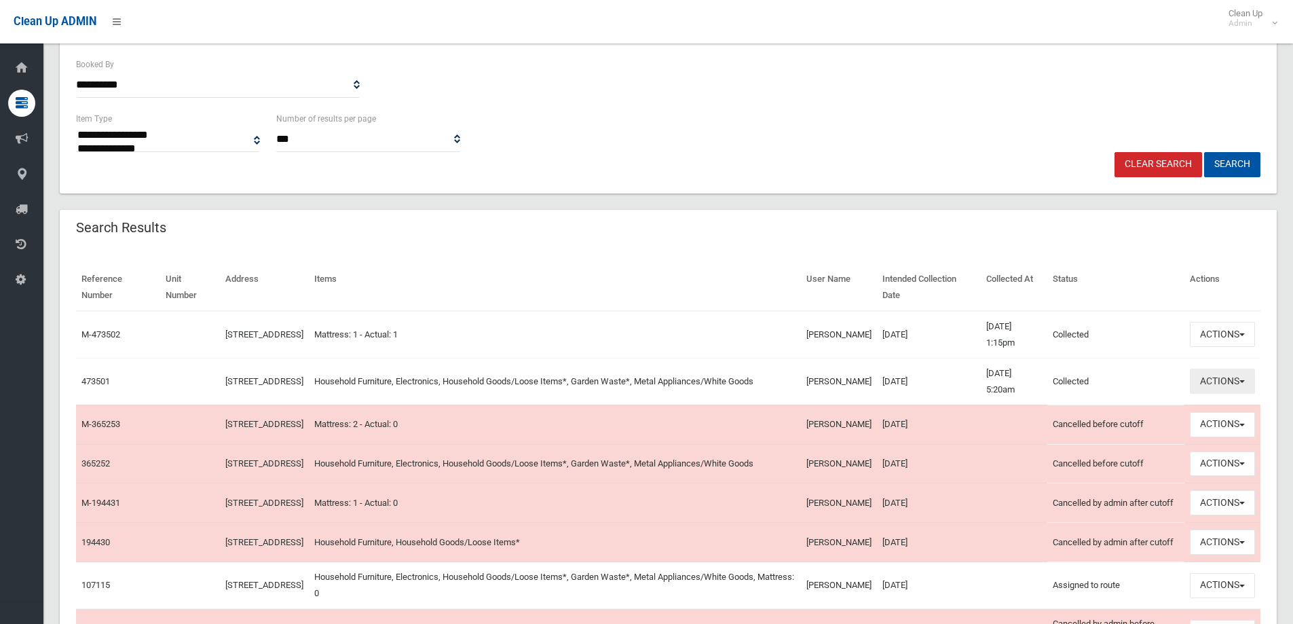
click at [1231, 388] on button "Actions" at bounding box center [1222, 381] width 65 height 25
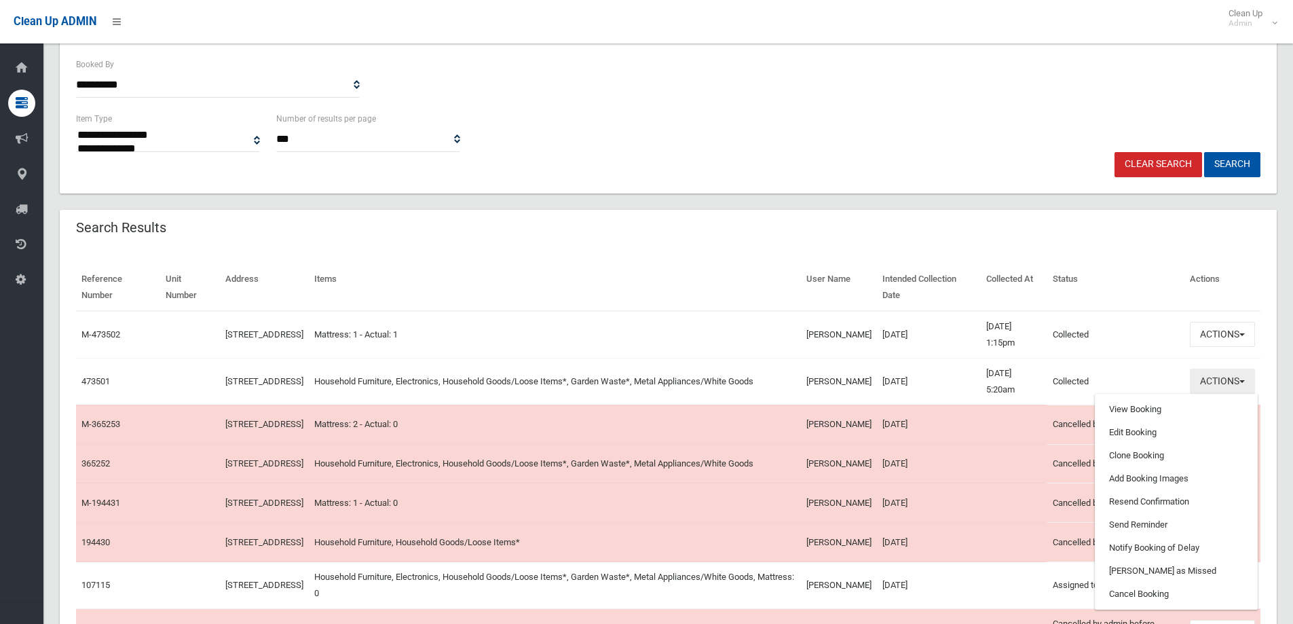
click at [1248, 383] on button "Actions" at bounding box center [1222, 381] width 65 height 25
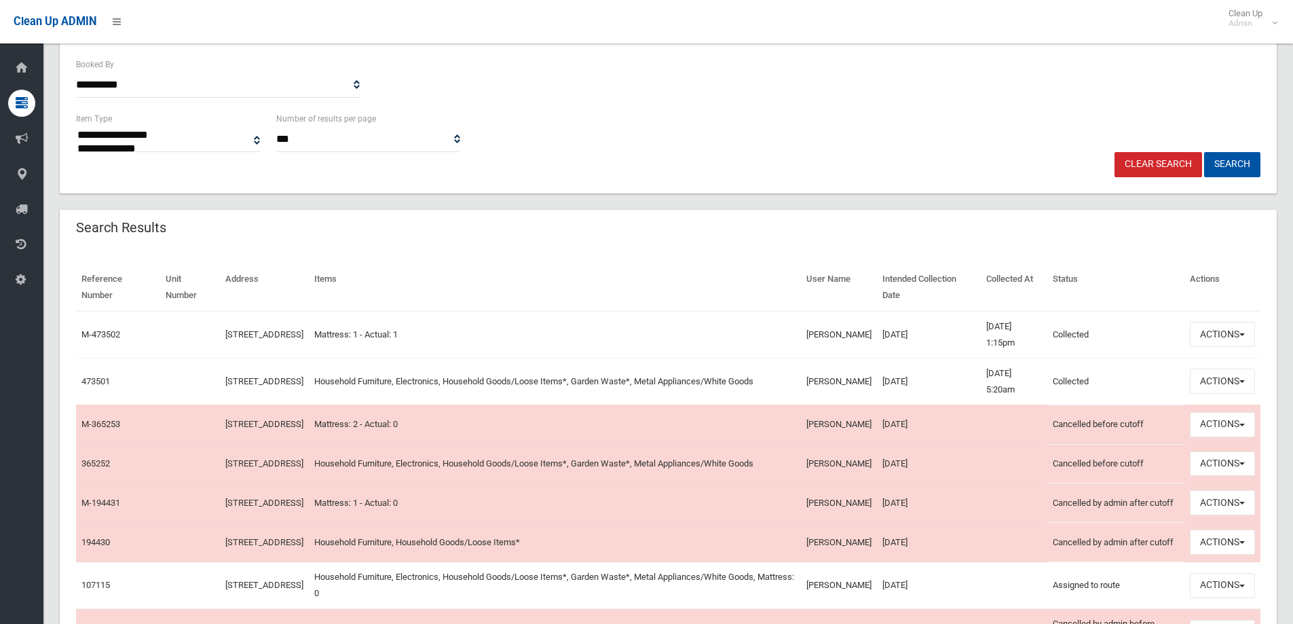
click at [1256, 377] on td "Actions View Booking Edit Booking Clone Booking Add Booking Images Resend Confi…" at bounding box center [1223, 381] width 76 height 47
click at [1238, 377] on button "Actions" at bounding box center [1222, 381] width 65 height 25
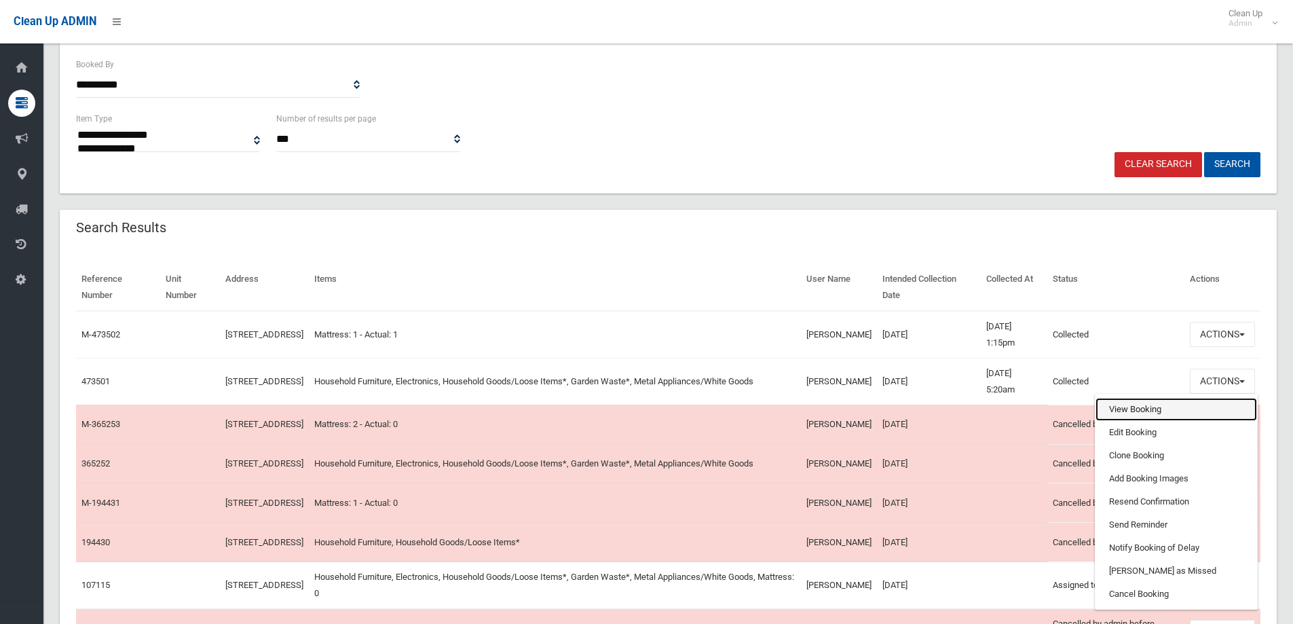
click at [1177, 411] on link "View Booking" at bounding box center [1177, 409] width 162 height 23
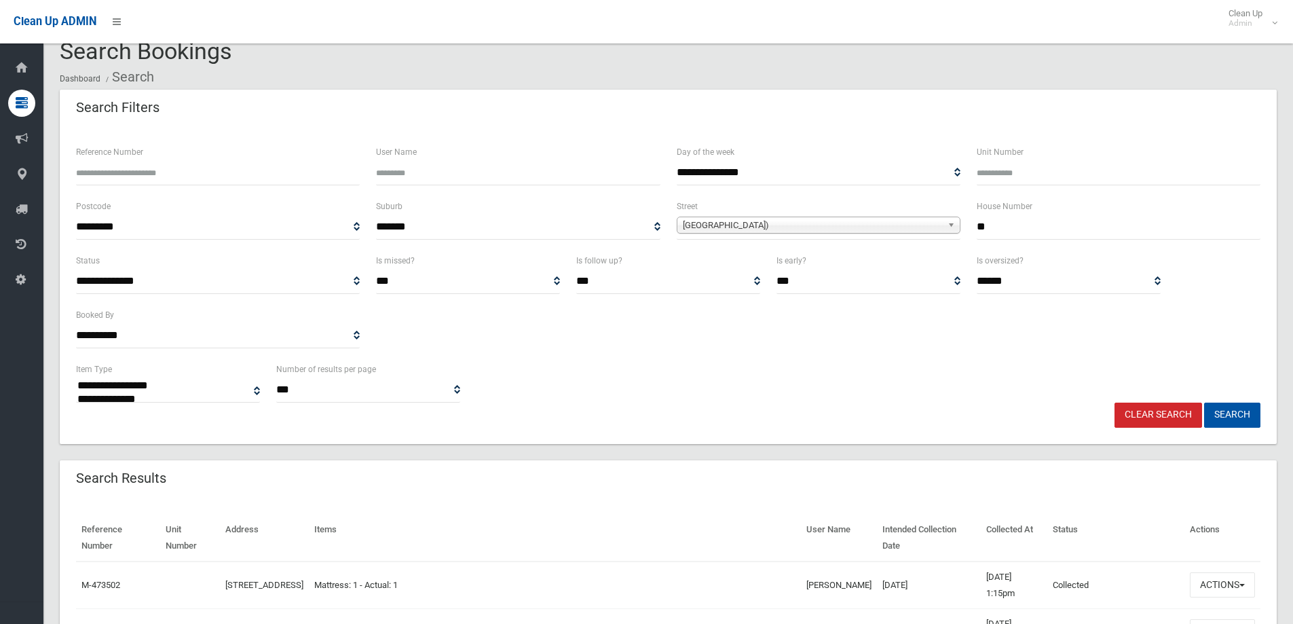
scroll to position [0, 0]
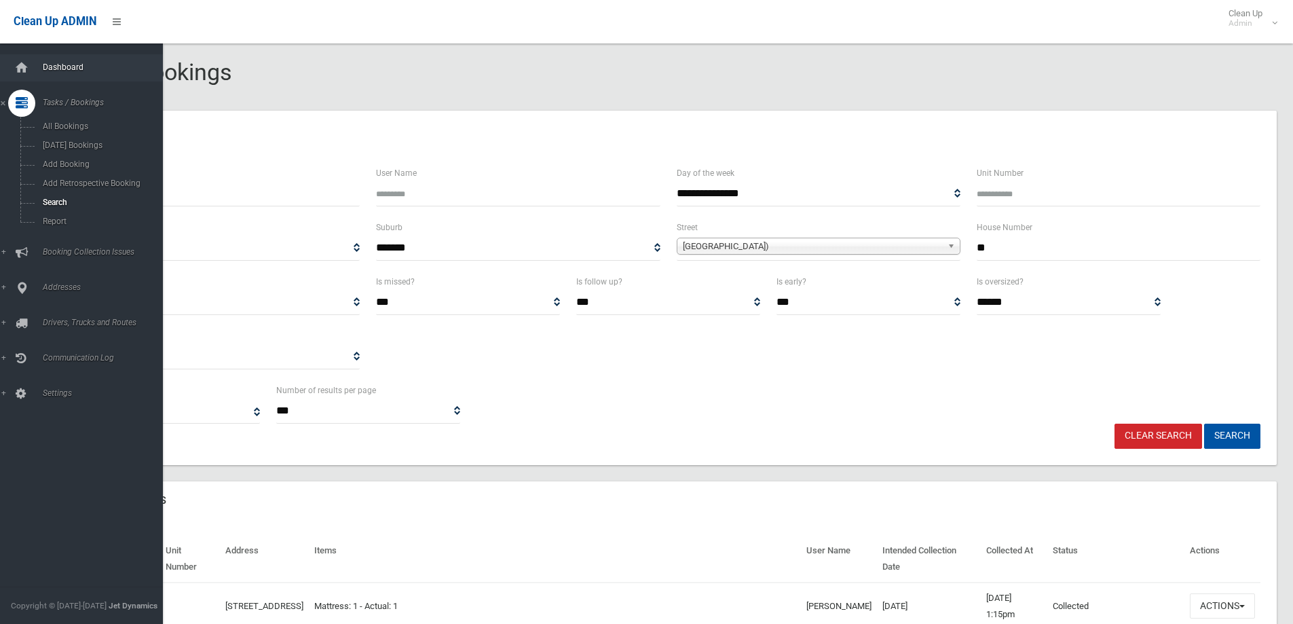
click at [41, 73] on link "Dashboard" at bounding box center [86, 67] width 173 height 27
